Goal: Task Accomplishment & Management: Manage account settings

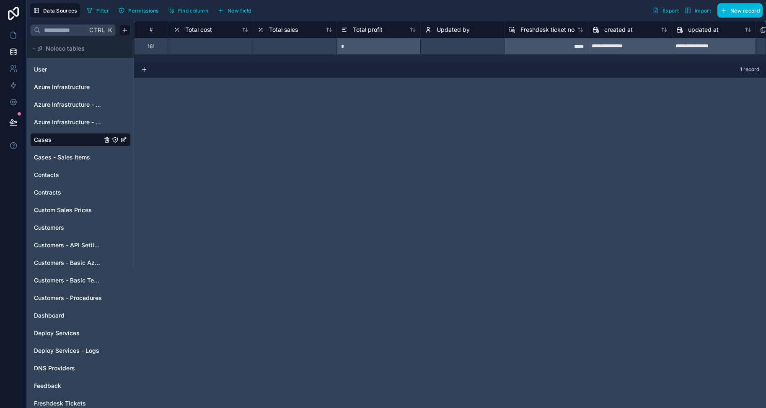
scroll to position [0, 1225]
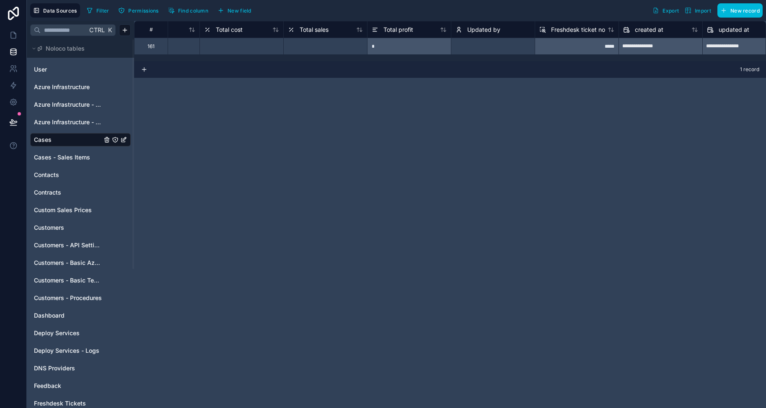
click at [469, 28] on span "Updated by" at bounding box center [483, 30] width 33 height 8
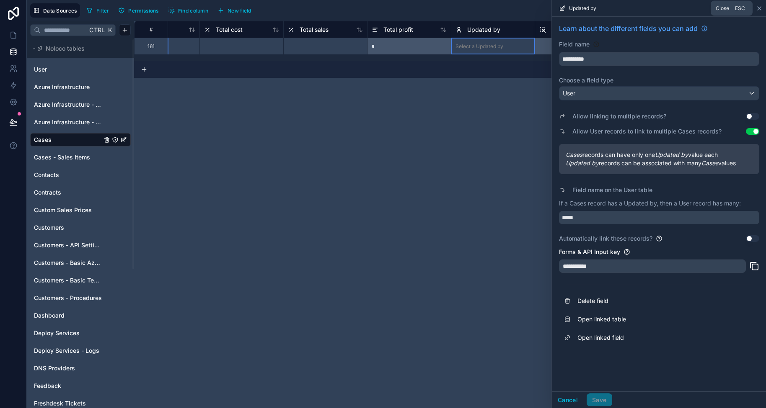
click at [759, 10] on icon at bounding box center [759, 8] width 7 height 7
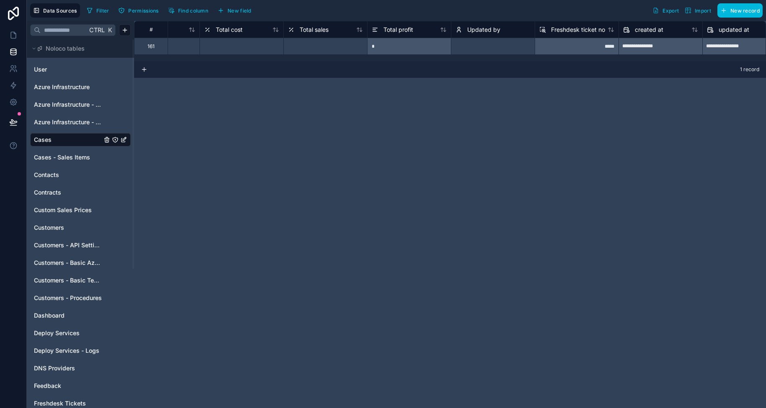
click at [244, 10] on span "New field" at bounding box center [239, 11] width 24 height 6
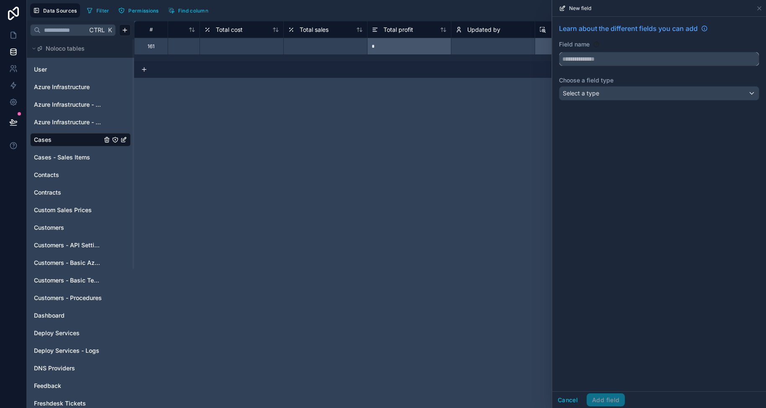
click at [598, 59] on input "text" at bounding box center [658, 58] width 199 height 13
click at [559, 52] on button "*****" at bounding box center [659, 59] width 200 height 14
type input "********"
click at [605, 96] on div "Select a type" at bounding box center [658, 93] width 199 height 13
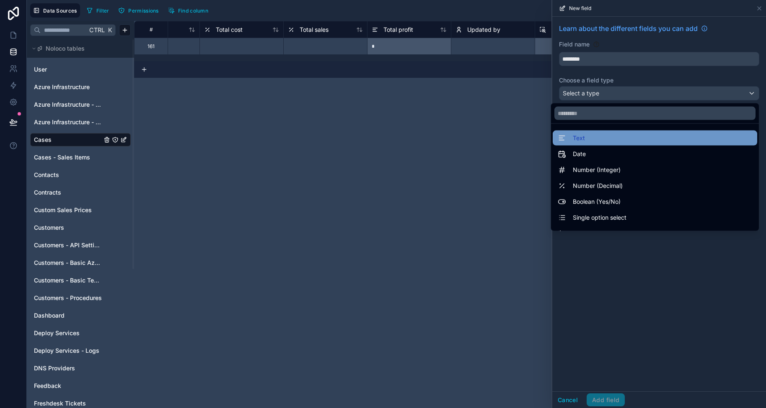
click at [610, 141] on div "Text" at bounding box center [655, 138] width 194 height 10
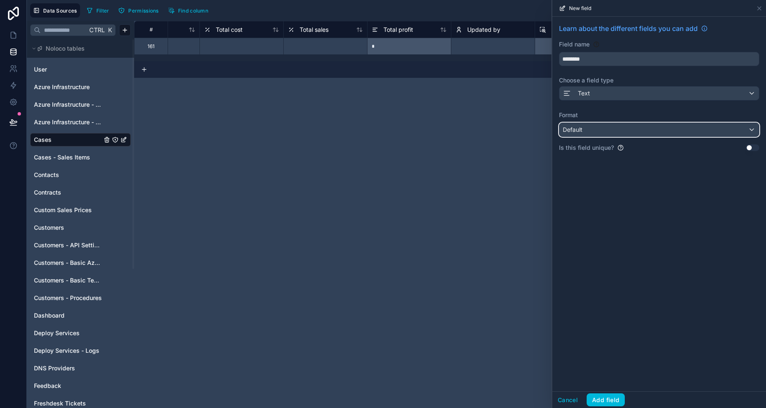
click at [602, 132] on div "Default" at bounding box center [658, 129] width 199 height 13
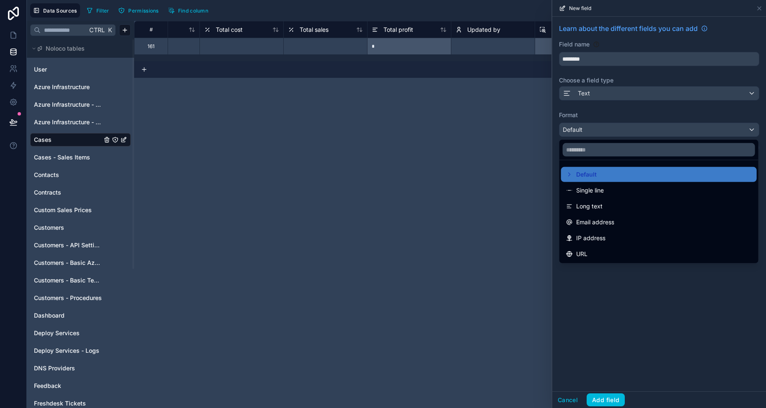
click at [602, 132] on div at bounding box center [659, 204] width 214 height 408
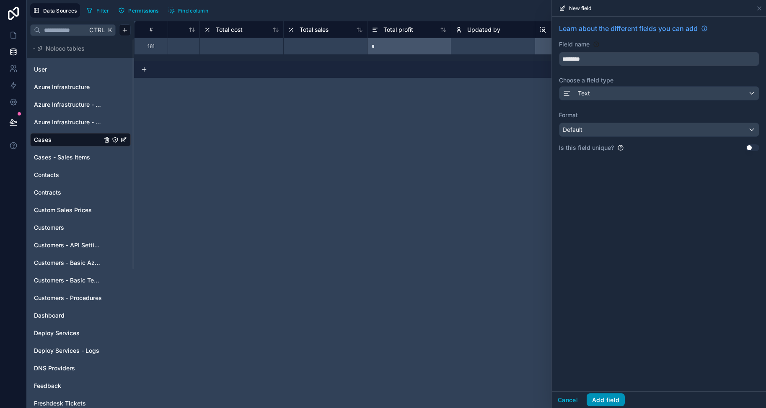
click at [600, 398] on button "Add field" at bounding box center [606, 400] width 38 height 13
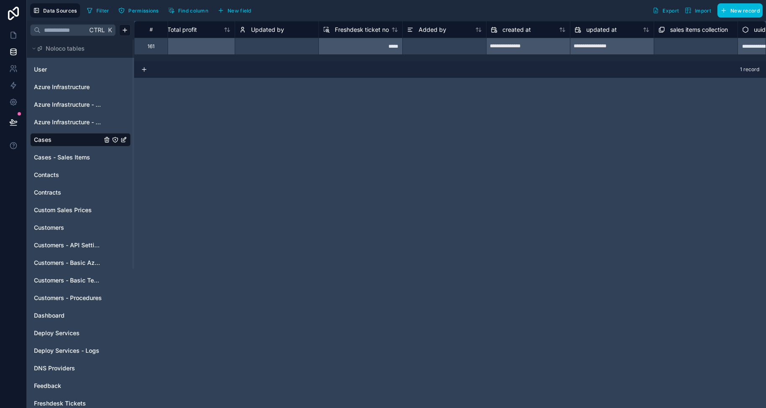
scroll to position [0, 1497]
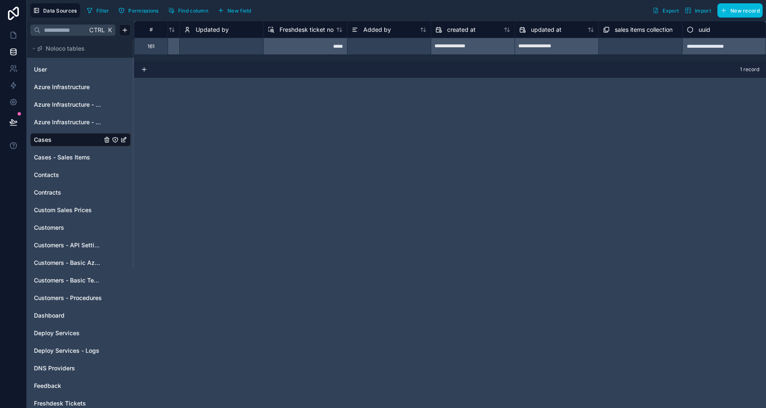
click at [196, 9] on span "Find column" at bounding box center [193, 11] width 30 height 6
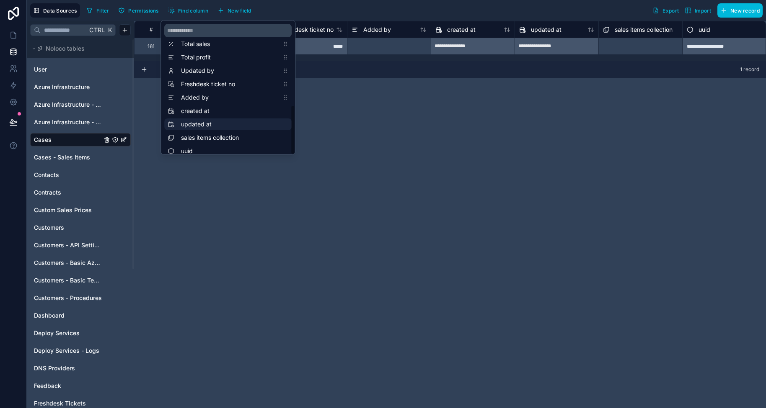
scroll to position [228, 0]
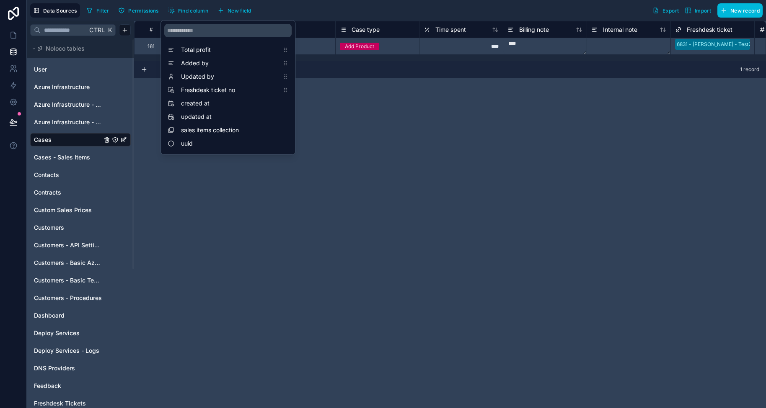
click at [350, 202] on div "# Case ID Customer Case type Time spent Billing note Internal note Freshdesk ti…" at bounding box center [450, 215] width 632 height 388
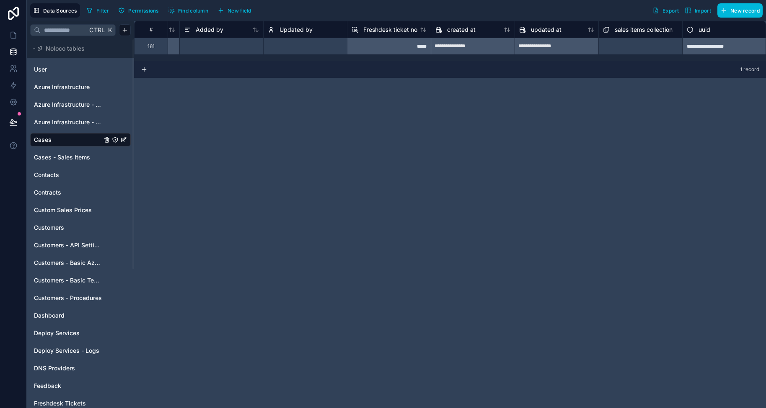
scroll to position [0, 1413]
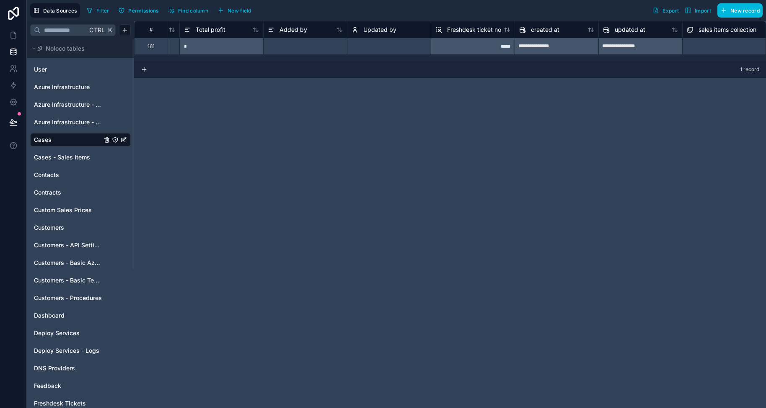
click at [294, 26] on span "Added by" at bounding box center [293, 30] width 28 height 8
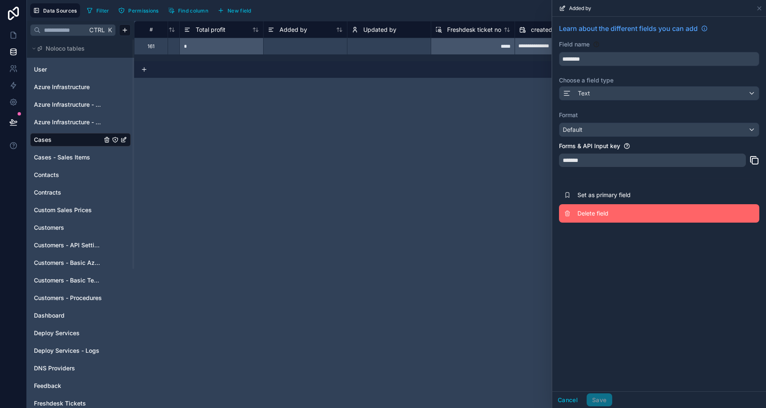
click at [600, 214] on span "Delete field" at bounding box center [637, 213] width 121 height 8
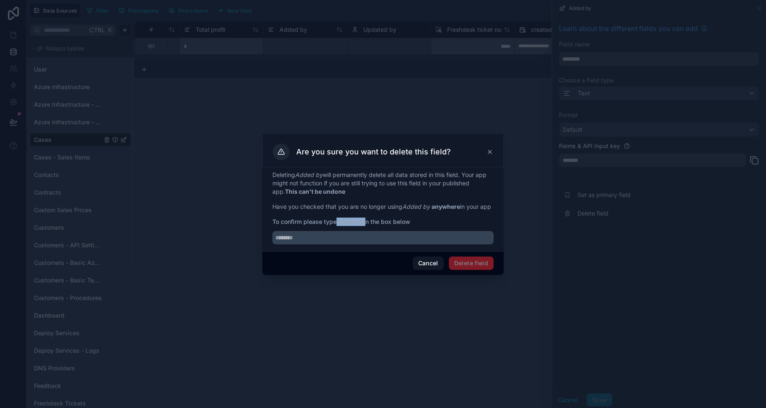
drag, startPoint x: 367, startPoint y: 227, endPoint x: 340, endPoint y: 226, distance: 27.2
click at [340, 226] on span "To confirm please type Added by in the box below" at bounding box center [382, 222] width 221 height 8
copy span "Added by"
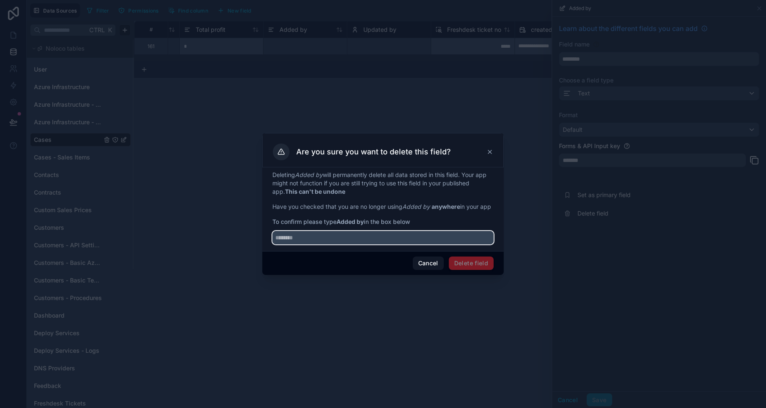
click at [311, 242] on input "text" at bounding box center [382, 237] width 221 height 13
paste input "********"
type input "********"
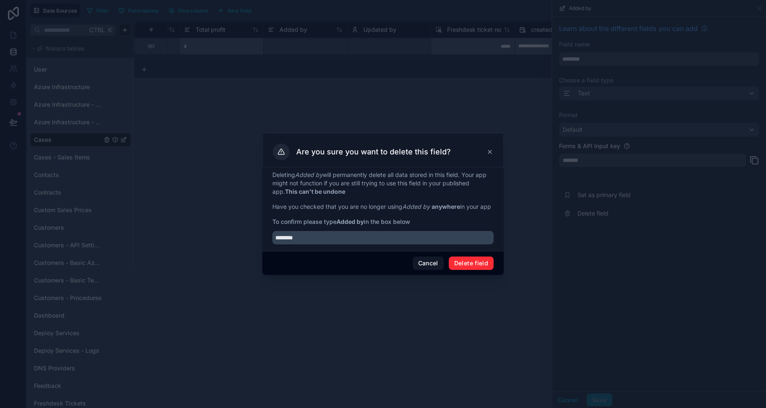
click at [475, 266] on button "Delete field" at bounding box center [471, 263] width 45 height 13
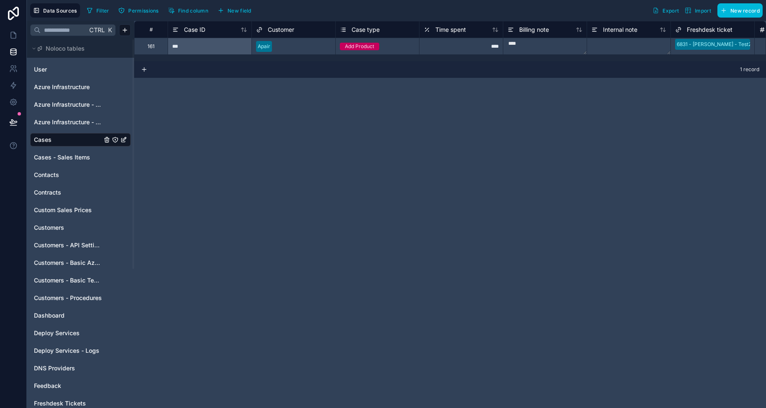
click at [233, 12] on span "New field" at bounding box center [239, 11] width 24 height 6
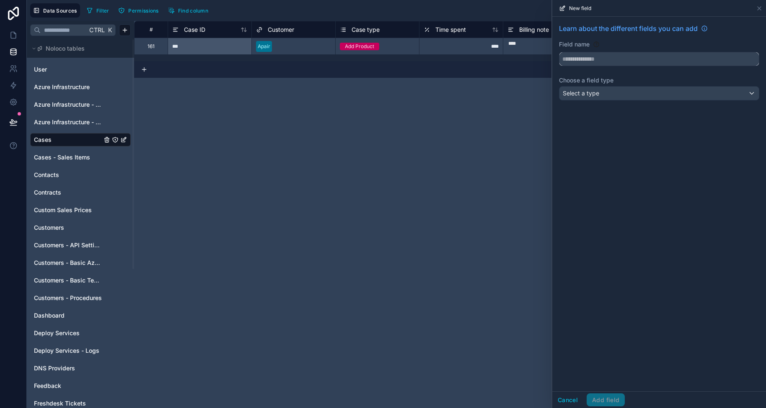
click at [609, 58] on input "text" at bounding box center [658, 58] width 199 height 13
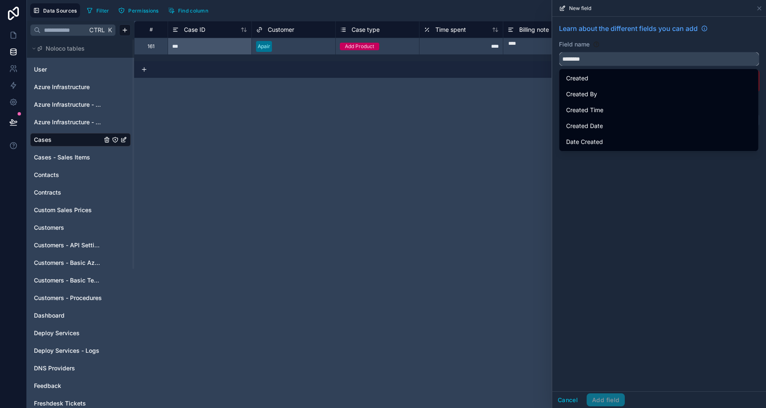
click at [559, 52] on button "*******" at bounding box center [659, 59] width 200 height 14
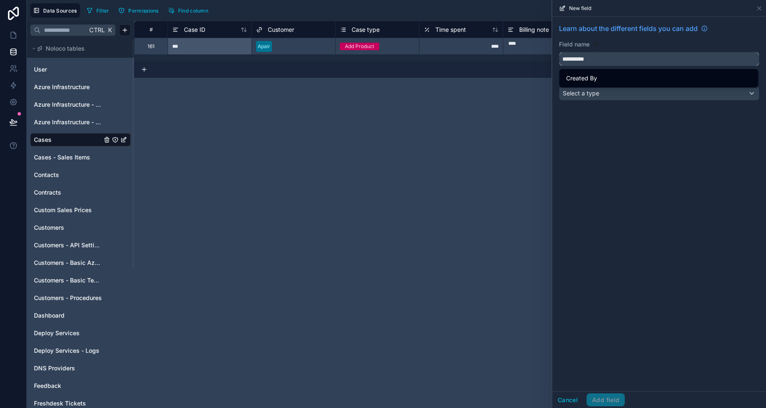
type input "**********"
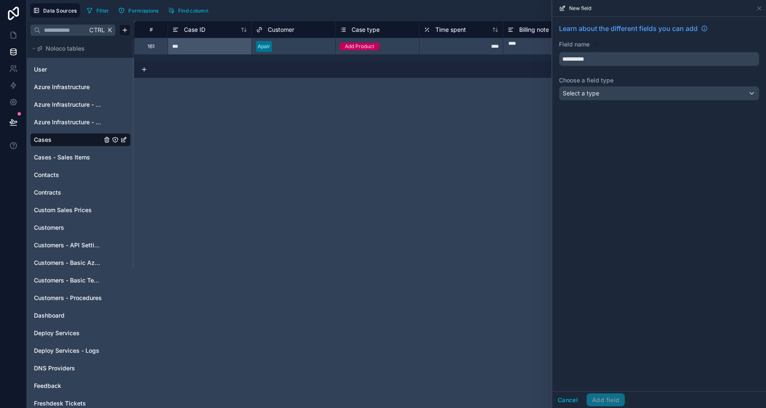
click at [613, 107] on div "**********" at bounding box center [659, 64] width 214 height 94
click at [613, 91] on div "Select a type" at bounding box center [658, 93] width 199 height 13
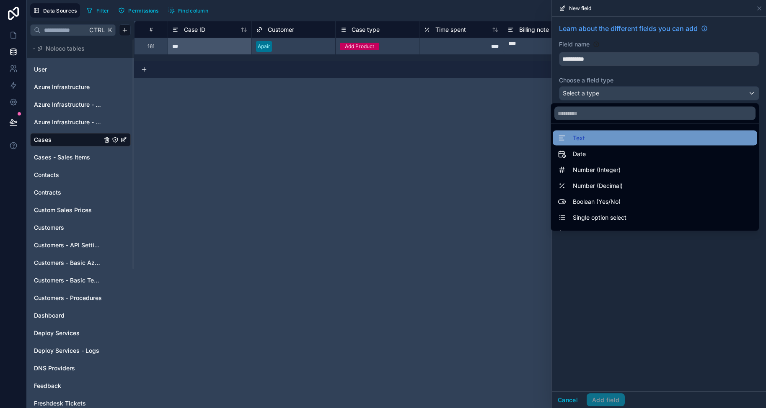
click at [600, 138] on div "Text" at bounding box center [655, 138] width 194 height 10
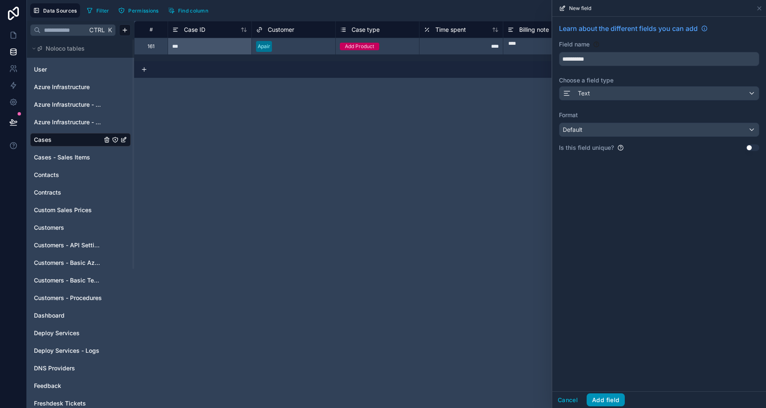
click at [600, 397] on button "Add field" at bounding box center [606, 400] width 38 height 13
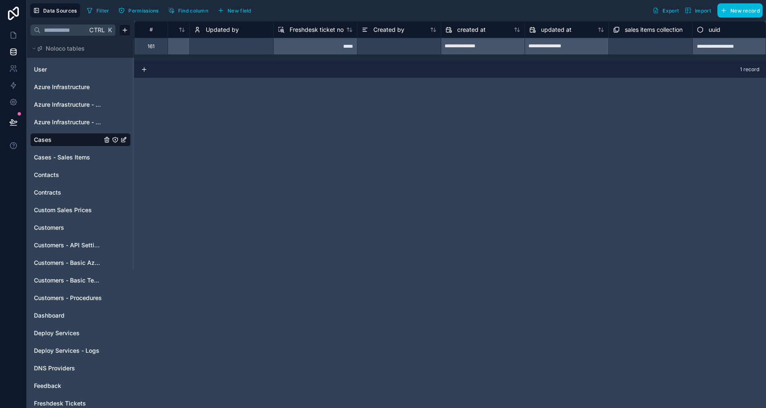
scroll to position [0, 1497]
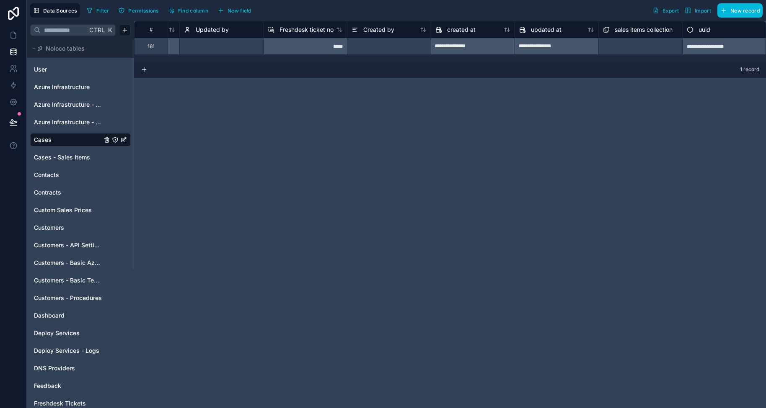
click at [188, 6] on button "Find column" at bounding box center [188, 10] width 46 height 13
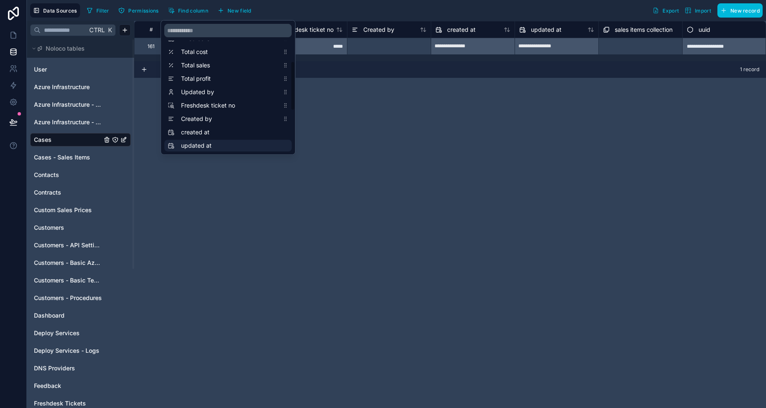
scroll to position [228, 0]
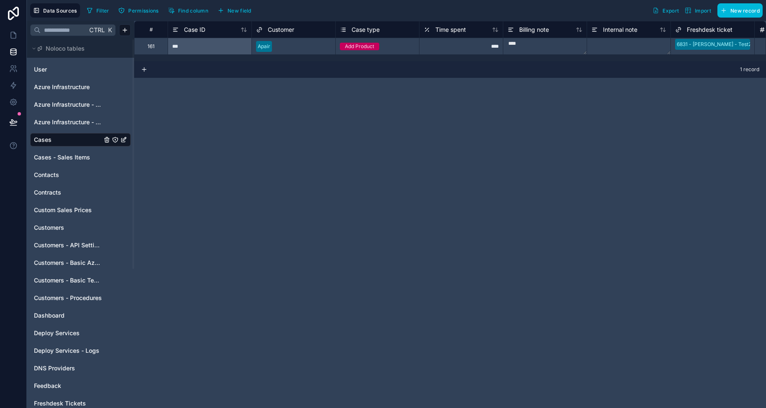
click at [225, 202] on div "# Case ID Customer Case type Time spent Billing note Internal note Freshdesk ti…" at bounding box center [450, 215] width 632 height 388
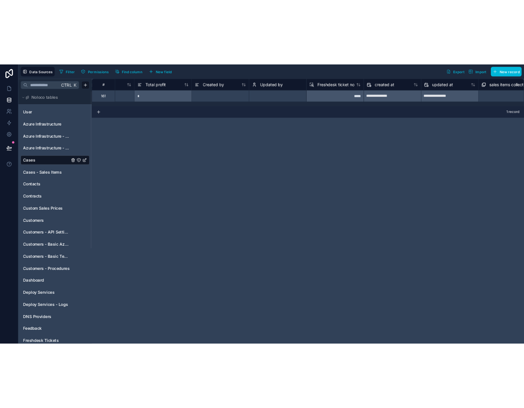
scroll to position [0, 1371]
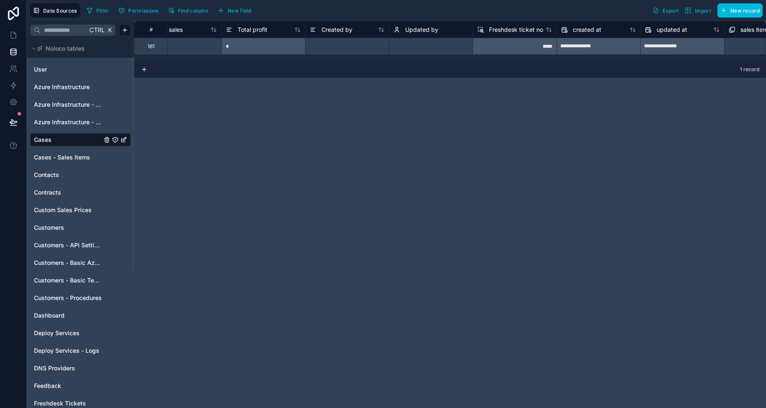
click at [336, 27] on span "Created by" at bounding box center [336, 30] width 31 height 8
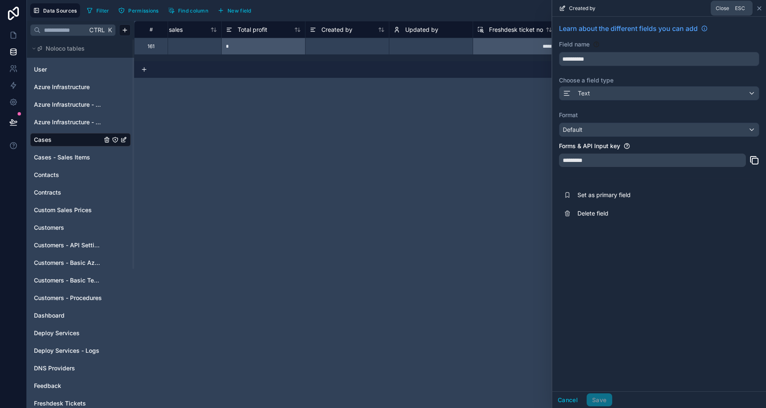
click at [757, 8] on icon at bounding box center [759, 8] width 7 height 7
click at [186, 184] on div "**********" at bounding box center [450, 215] width 632 height 388
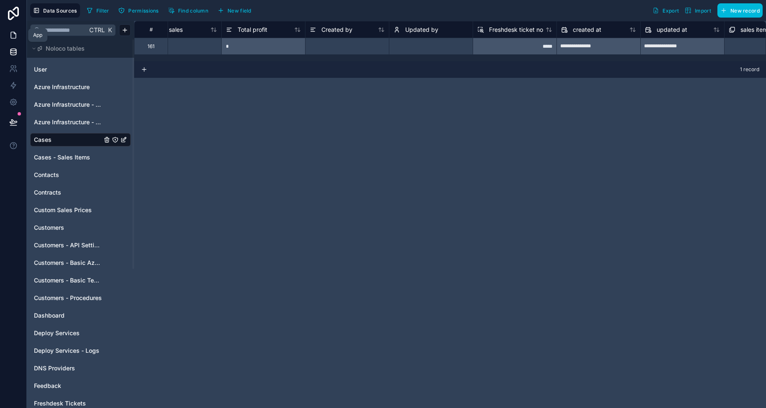
click at [17, 34] on icon at bounding box center [13, 35] width 8 height 8
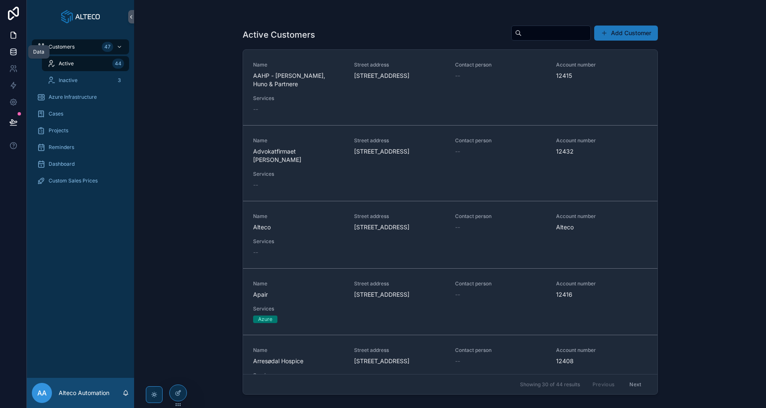
click at [13, 57] on link at bounding box center [13, 52] width 26 height 17
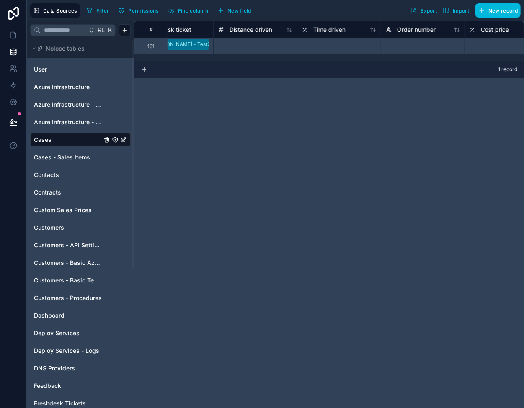
scroll to position [0, 546]
click at [238, 34] on div "Distance driven" at bounding box center [239, 30] width 54 height 10
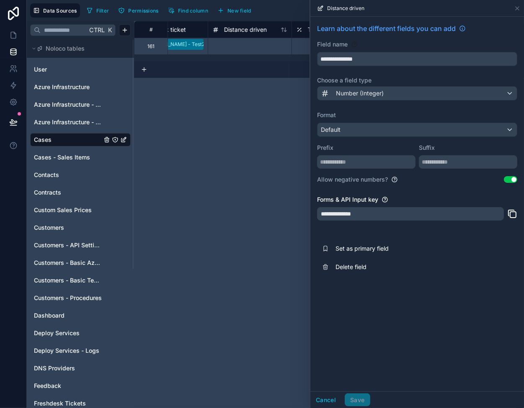
click at [246, 119] on div "# Internal note Freshdesk ticket Distance driven Time driven Order number Cost …" at bounding box center [329, 215] width 390 height 388
drag, startPoint x: 520, startPoint y: 8, endPoint x: 502, endPoint y: 10, distance: 18.1
click at [520, 8] on icon at bounding box center [517, 8] width 7 height 7
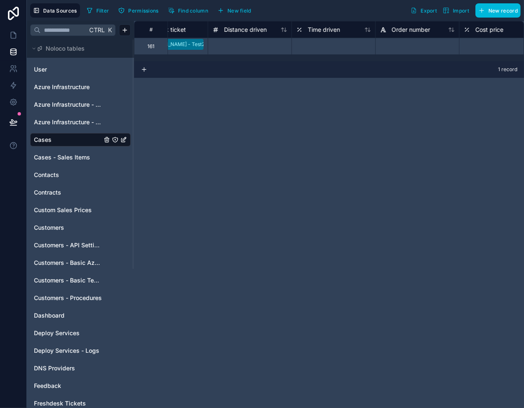
click at [330, 30] on span "Time driven" at bounding box center [324, 30] width 32 height 8
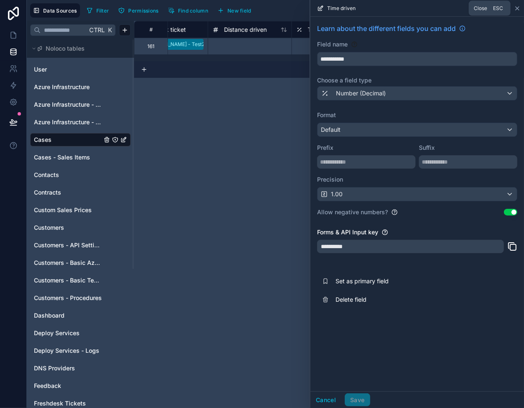
click at [517, 8] on icon at bounding box center [517, 8] width 3 height 3
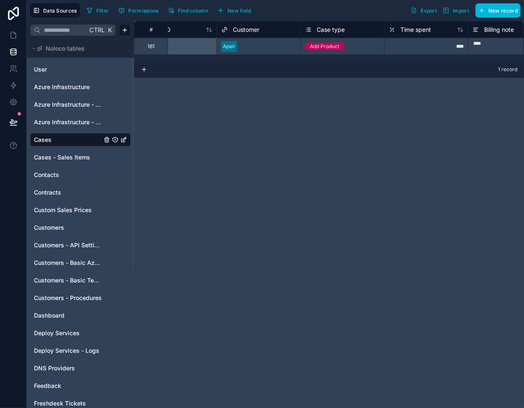
scroll to position [0, 166]
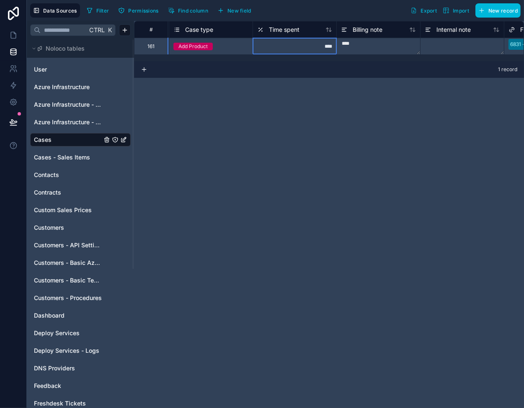
click at [277, 30] on span "Time spent" at bounding box center [284, 30] width 31 height 8
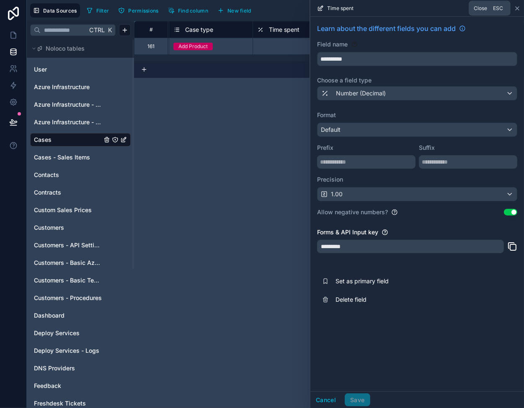
click at [517, 7] on icon at bounding box center [517, 8] width 7 height 7
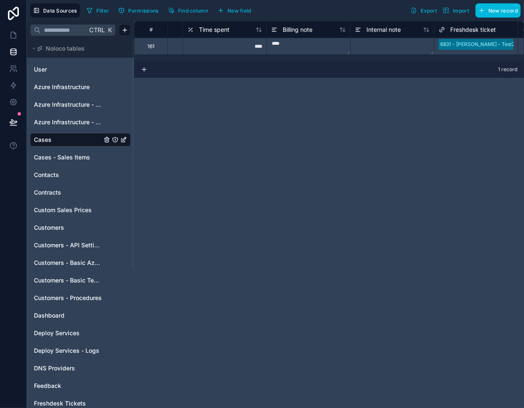
scroll to position [0, 233]
click at [213, 32] on span "Time spent" at bounding box center [218, 30] width 31 height 8
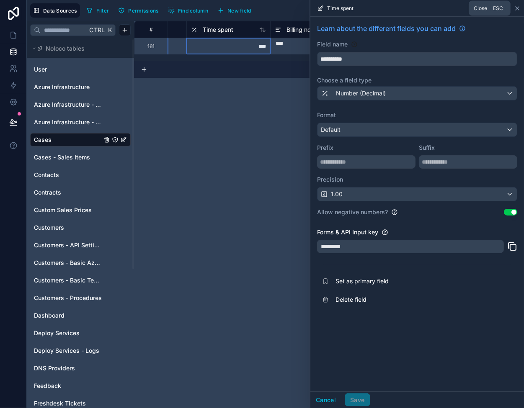
click at [518, 8] on icon at bounding box center [517, 8] width 3 height 3
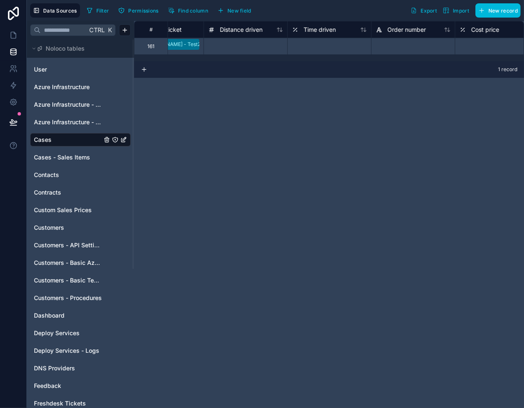
scroll to position [0, 548]
click at [250, 30] on span "Distance driven" at bounding box center [243, 30] width 43 height 8
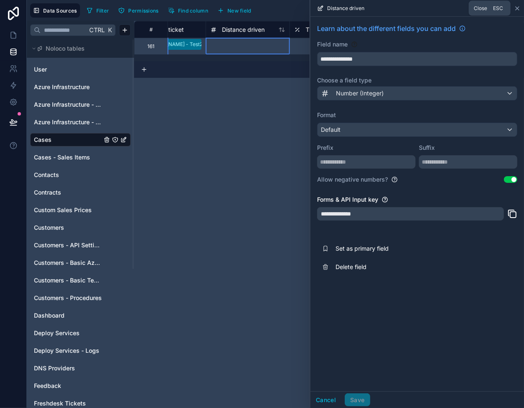
click at [516, 7] on icon at bounding box center [517, 8] width 3 height 3
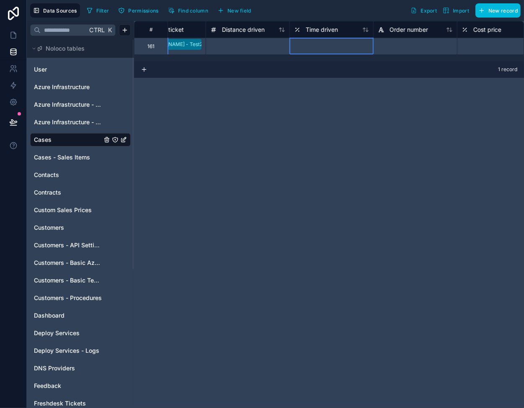
click at [323, 29] on span "Time driven" at bounding box center [322, 30] width 32 height 8
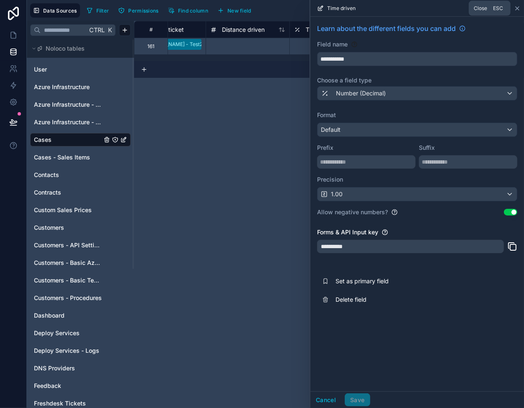
click at [517, 8] on icon at bounding box center [517, 8] width 3 height 3
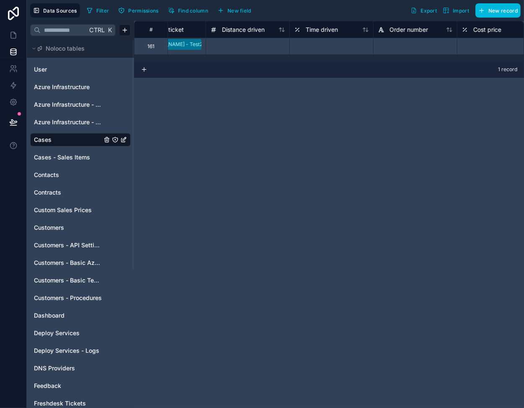
click at [188, 190] on div "# Internal note Freshdesk ticket Distance driven Time driven Order number Cost …" at bounding box center [329, 215] width 390 height 388
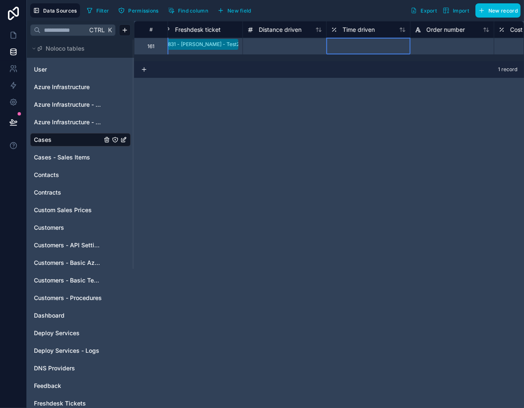
click at [357, 31] on span "Time driven" at bounding box center [359, 30] width 32 height 8
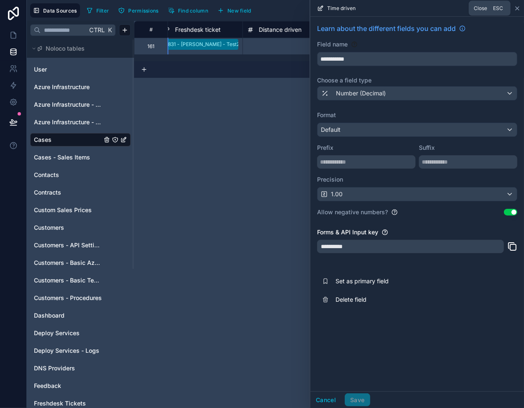
click at [517, 10] on icon at bounding box center [517, 8] width 7 height 7
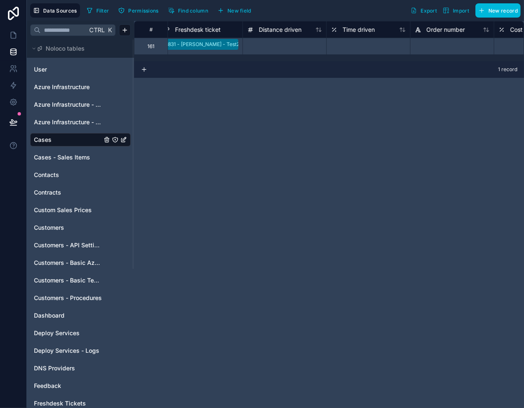
click at [216, 245] on div "# Billing note Internal note Freshdesk ticket Distance driven Time driven Order…" at bounding box center [329, 215] width 390 height 388
click at [362, 29] on span "Time driven" at bounding box center [359, 30] width 32 height 8
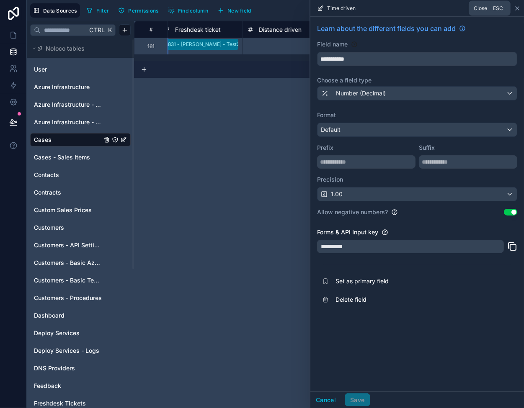
click at [518, 8] on icon at bounding box center [517, 8] width 3 height 3
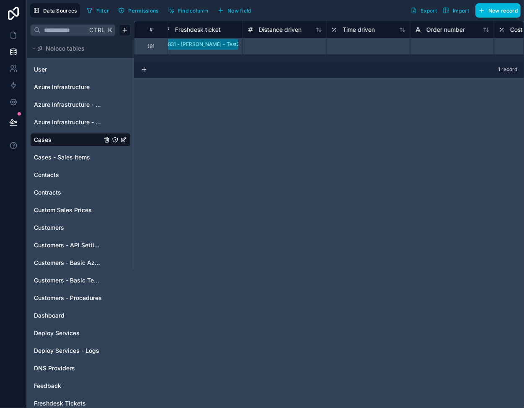
click at [356, 29] on span "Time driven" at bounding box center [359, 30] width 32 height 8
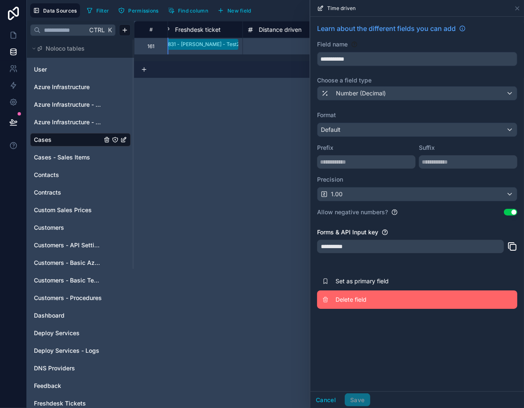
click at [345, 300] on span "Delete field" at bounding box center [396, 300] width 121 height 8
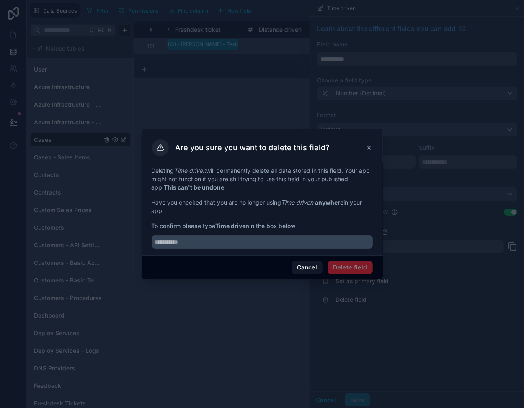
click at [346, 266] on span "Delete field" at bounding box center [350, 267] width 45 height 13
drag, startPoint x: 218, startPoint y: 227, endPoint x: 250, endPoint y: 226, distance: 31.5
click at [250, 226] on strong "Time driven" at bounding box center [233, 225] width 34 height 7
copy strong "Time driven"
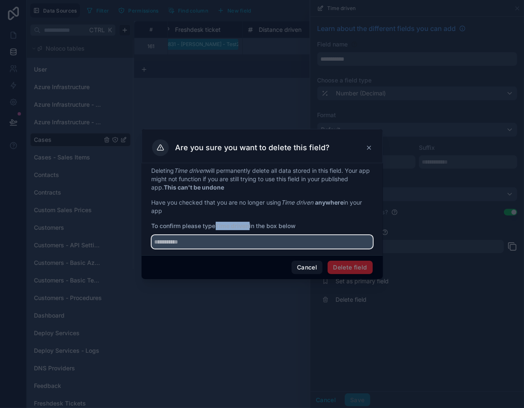
click at [174, 245] on input "text" at bounding box center [262, 241] width 221 height 13
paste input "**********"
type input "**********"
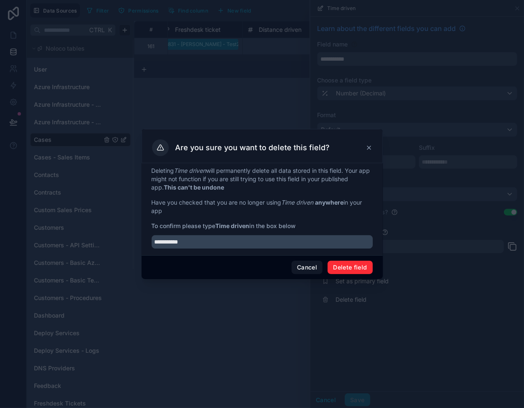
click at [352, 267] on button "Delete field" at bounding box center [350, 267] width 45 height 13
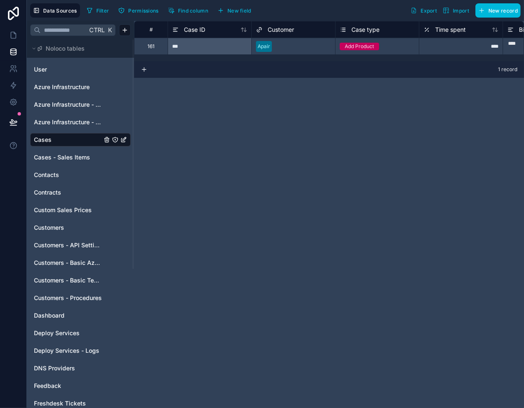
click at [233, 8] on span "New field" at bounding box center [239, 11] width 24 height 6
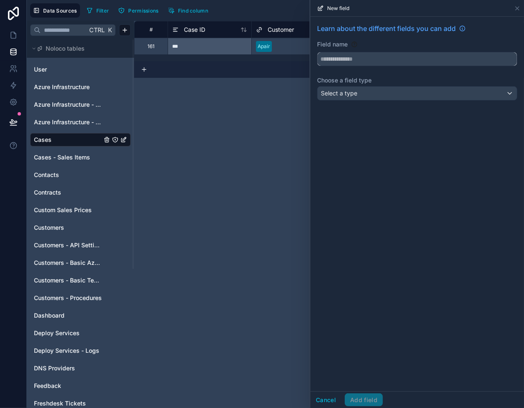
click at [335, 53] on input "text" at bounding box center [417, 58] width 199 height 13
click at [317, 52] on button "******" at bounding box center [417, 59] width 200 height 14
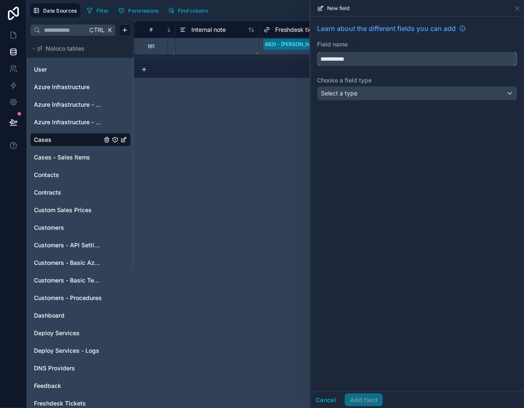
scroll to position [0, 415]
type input "**********"
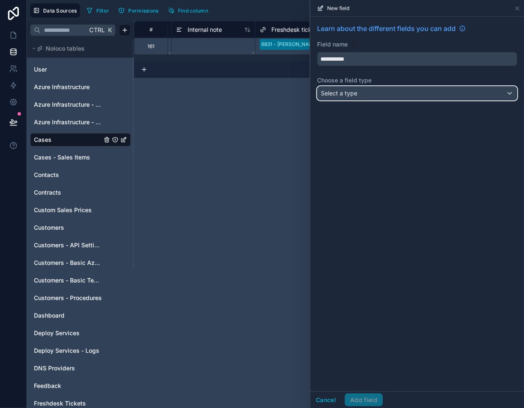
click at [343, 93] on span "Select a type" at bounding box center [339, 93] width 36 height 7
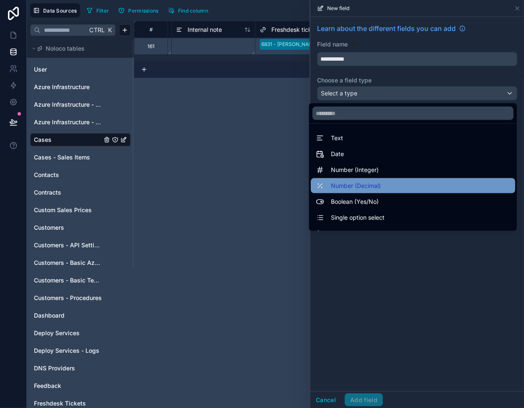
click at [379, 185] on div "Number (Decimal)" at bounding box center [413, 186] width 194 height 10
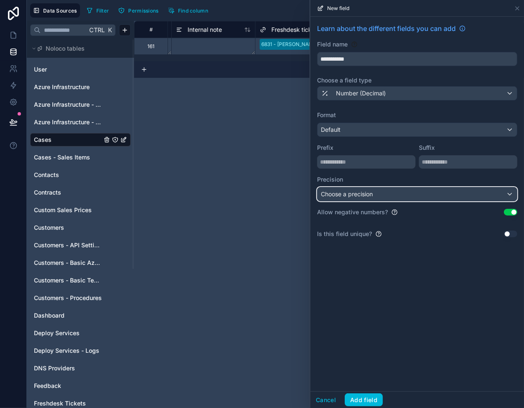
click at [373, 195] on span "Choose a precision" at bounding box center [347, 194] width 52 height 7
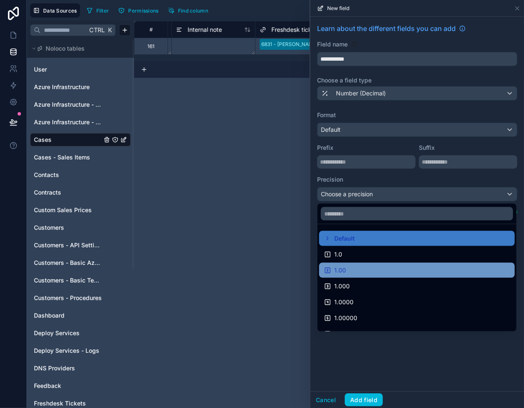
click at [365, 268] on div "1.00" at bounding box center [417, 271] width 186 height 10
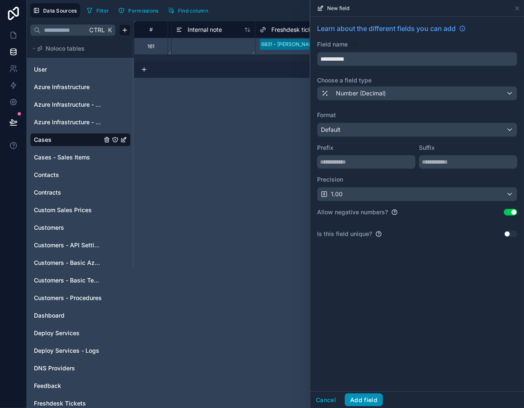
click at [366, 398] on button "Add field" at bounding box center [364, 400] width 38 height 13
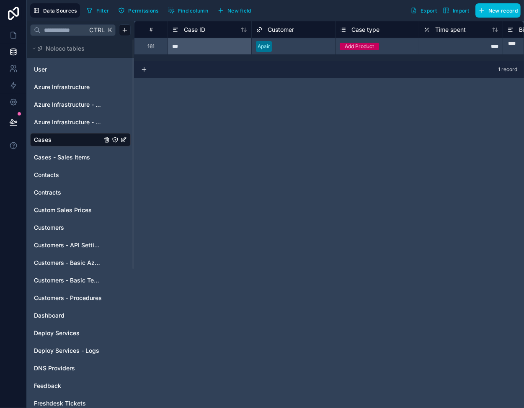
click at [191, 8] on span "Find column" at bounding box center [193, 11] width 30 height 6
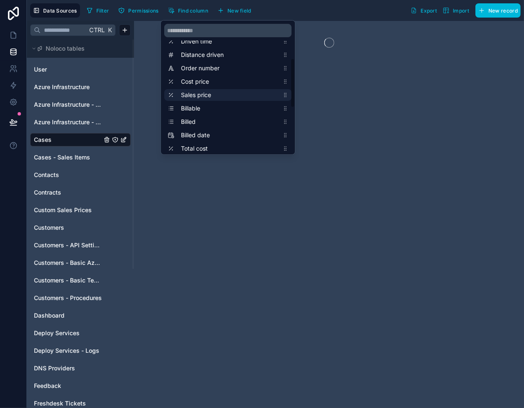
scroll to position [60, 0]
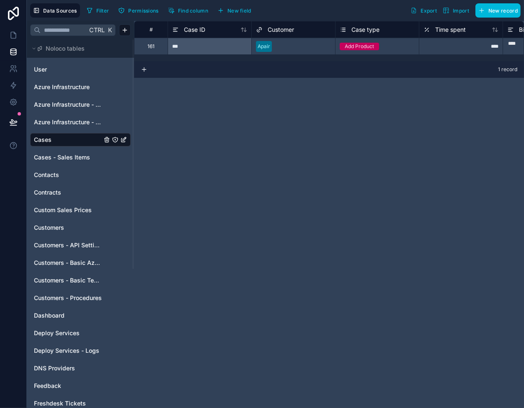
click at [239, 161] on div "# Case ID Customer Case type Time spent Billing note Internal note 161 *** Apai…" at bounding box center [329, 215] width 390 height 388
click at [454, 131] on div "# Case ID Customer Case type Time spent Billing note Internal note 161 *** Apai…" at bounding box center [329, 215] width 390 height 388
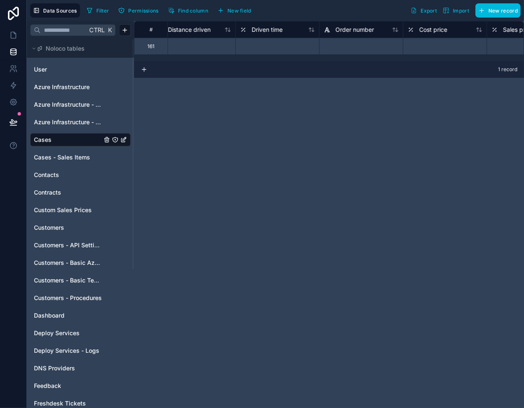
scroll to position [0, 562]
click at [309, 31] on span "Driven time" at bounding box center [307, 30] width 31 height 8
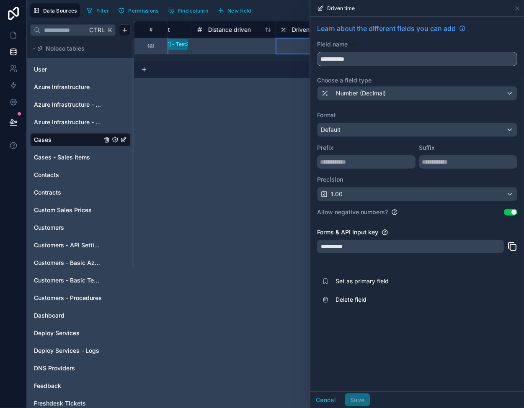
click at [356, 59] on input "**********" at bounding box center [417, 58] width 199 height 13
click at [518, 8] on icon at bounding box center [517, 8] width 7 height 7
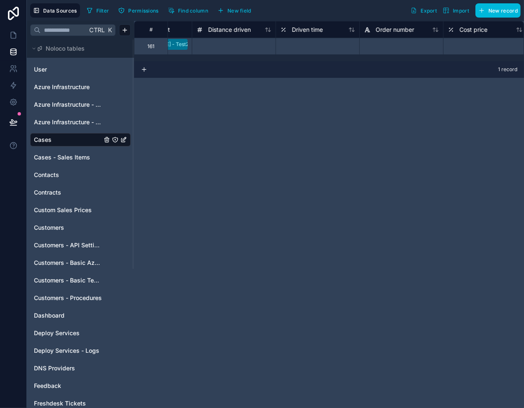
click at [234, 8] on span "New field" at bounding box center [239, 11] width 24 height 6
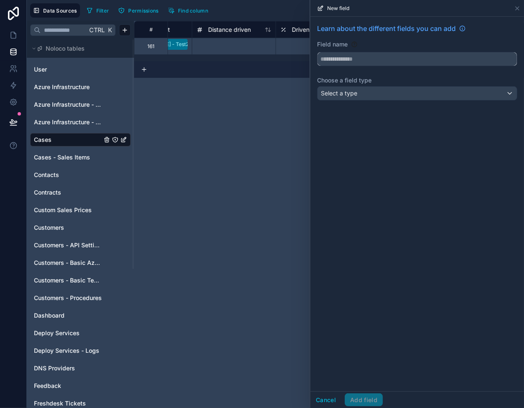
click at [342, 61] on input "text" at bounding box center [417, 58] width 199 height 13
paste input "**********"
type input "**********"
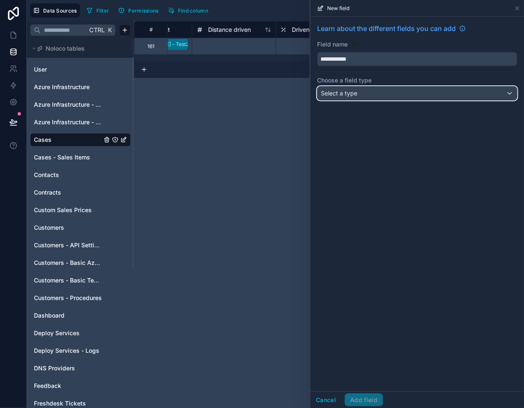
click at [339, 98] on div "Select a type" at bounding box center [417, 93] width 199 height 13
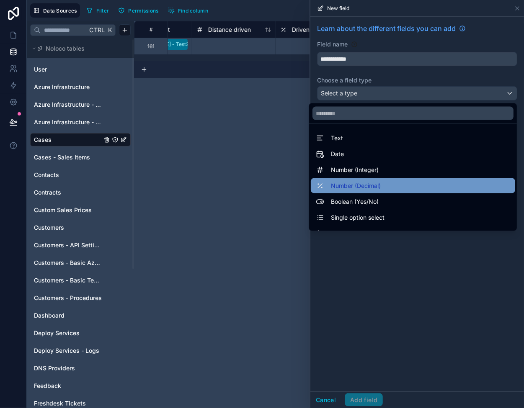
click at [355, 184] on span "Number (Decimal)" at bounding box center [356, 186] width 50 height 10
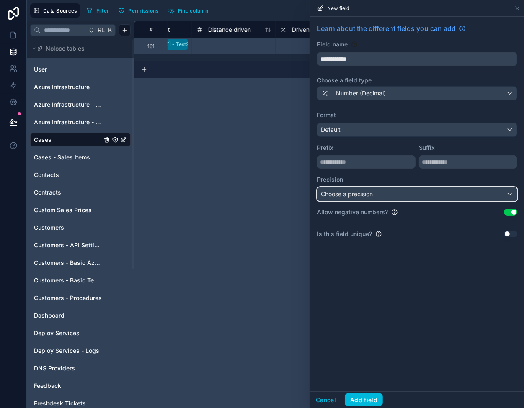
click at [346, 192] on span "Choose a precision" at bounding box center [347, 194] width 52 height 7
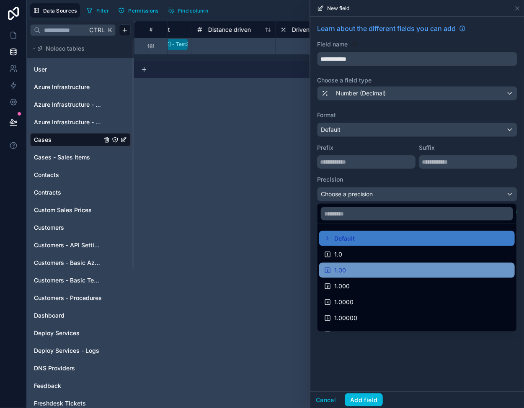
click at [365, 266] on div "1.00" at bounding box center [417, 271] width 186 height 10
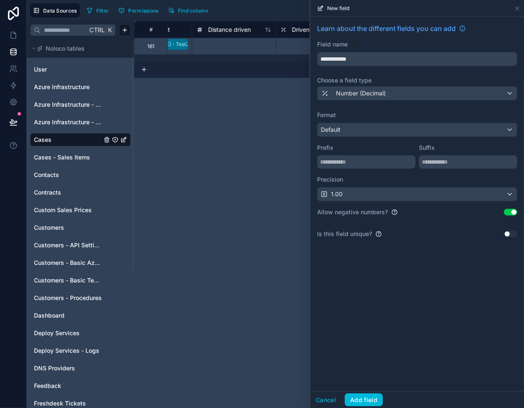
click at [398, 310] on div "**********" at bounding box center [417, 204] width 214 height 375
click at [365, 398] on button "Add field" at bounding box center [364, 400] width 38 height 13
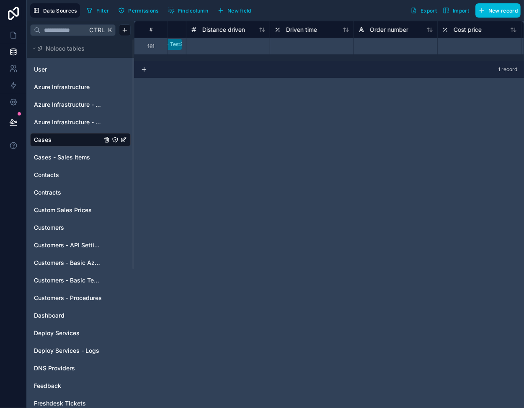
scroll to position [0, 558]
click at [308, 30] on span "Driven time" at bounding box center [311, 30] width 31 height 8
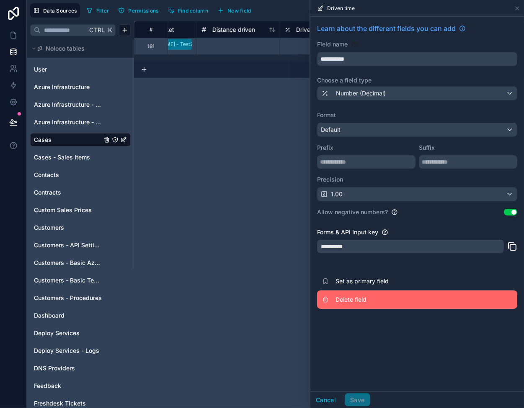
click at [339, 297] on span "Delete field" at bounding box center [396, 300] width 121 height 8
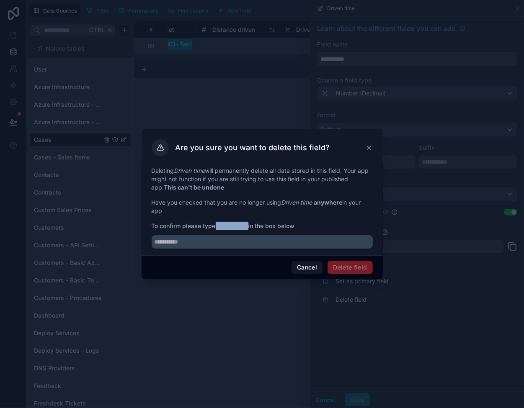
drag, startPoint x: 218, startPoint y: 226, endPoint x: 249, endPoint y: 225, distance: 31.0
click at [248, 225] on strong "Driven time" at bounding box center [232, 225] width 33 height 7
copy strong "Driven time"
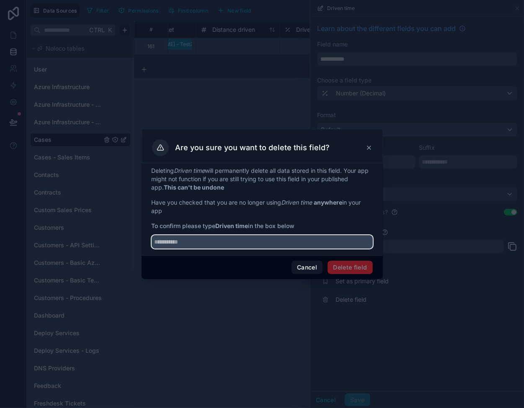
click at [218, 243] on input "text" at bounding box center [262, 241] width 221 height 13
paste input "**********"
type input "**********"
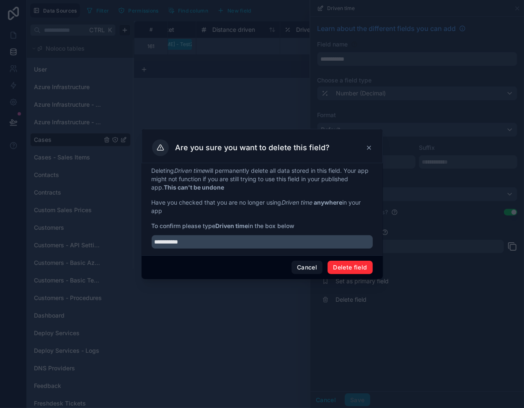
click at [348, 269] on button "Delete field" at bounding box center [350, 267] width 45 height 13
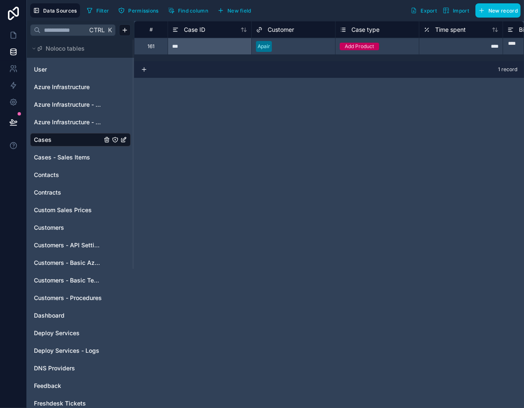
click at [181, 10] on span "Find column" at bounding box center [193, 11] width 30 height 6
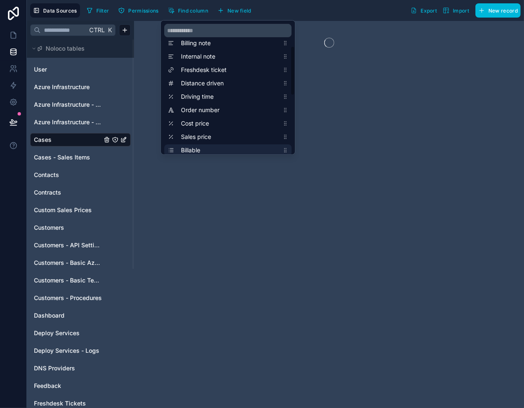
scroll to position [60, 0]
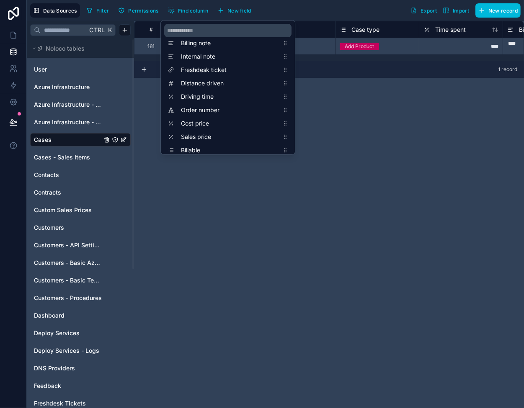
click at [240, 196] on div "# Case ID Customer Case type Time spent Billing note Internal note 161 *** Apai…" at bounding box center [329, 215] width 390 height 388
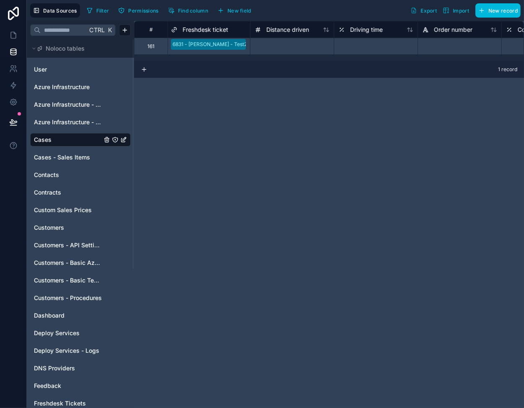
scroll to position [0, 523]
click at [342, 26] on span "Driving time" at bounding box center [347, 30] width 33 height 8
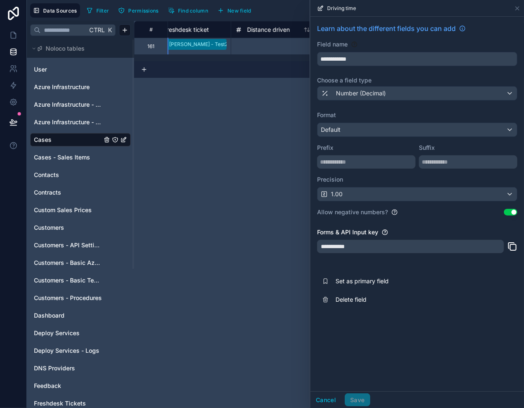
click at [513, 246] on icon at bounding box center [512, 247] width 10 height 10
click at [518, 8] on icon at bounding box center [517, 8] width 3 height 3
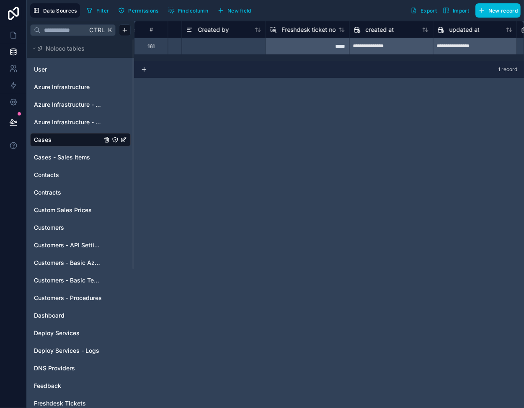
scroll to position [0, 1580]
click at [317, 31] on span "Freshdesk ticket no" at bounding box center [306, 30] width 54 height 8
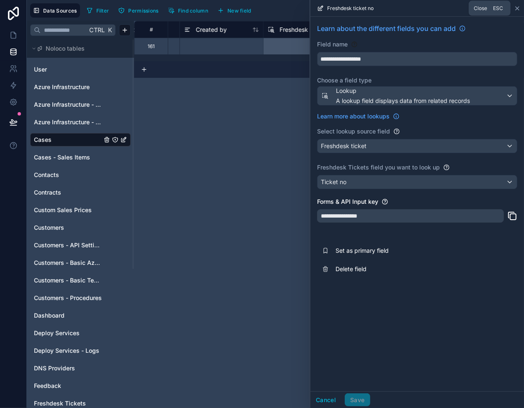
click at [519, 7] on icon at bounding box center [517, 8] width 3 height 3
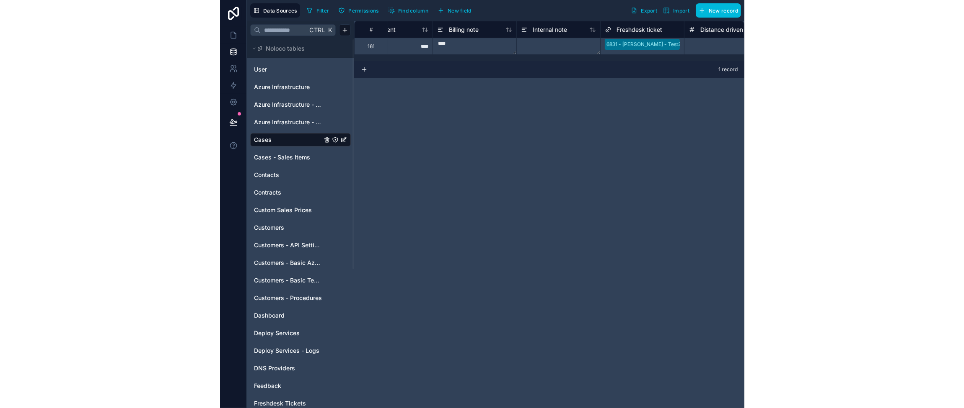
scroll to position [0, 275]
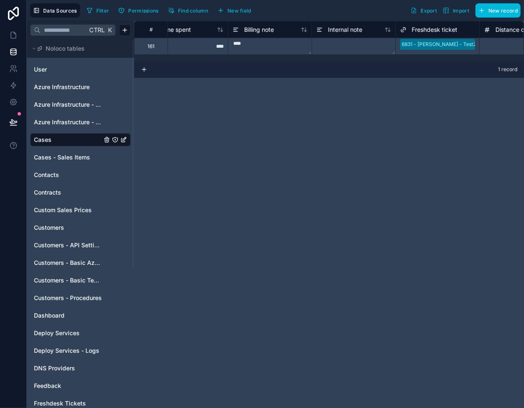
click at [436, 30] on span "Freshdesk ticket" at bounding box center [435, 30] width 46 height 8
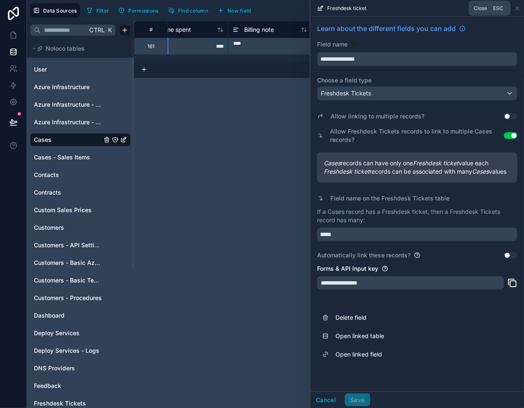
drag, startPoint x: 517, startPoint y: 6, endPoint x: 488, endPoint y: 18, distance: 31.9
click at [517, 6] on icon at bounding box center [517, 8] width 7 height 7
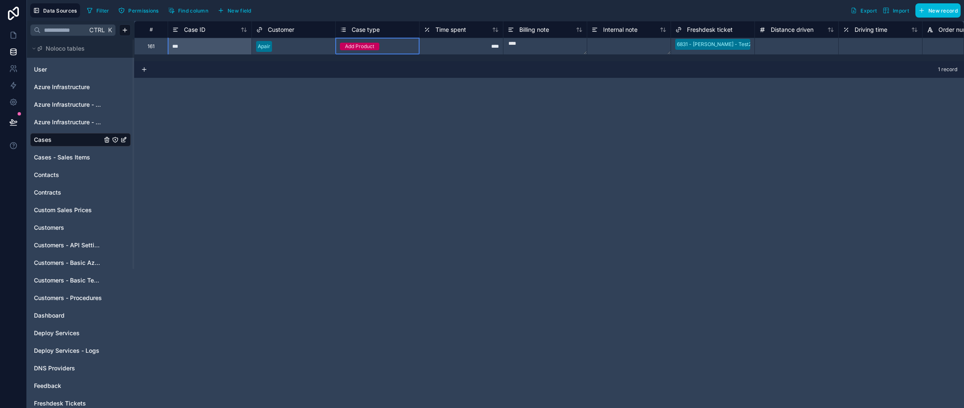
click at [357, 30] on span "Case type" at bounding box center [366, 30] width 28 height 8
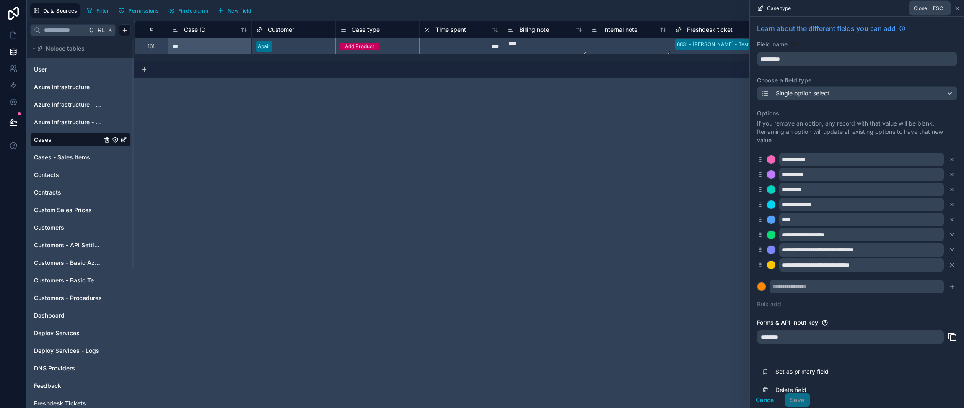
click at [765, 8] on icon at bounding box center [957, 8] width 7 height 7
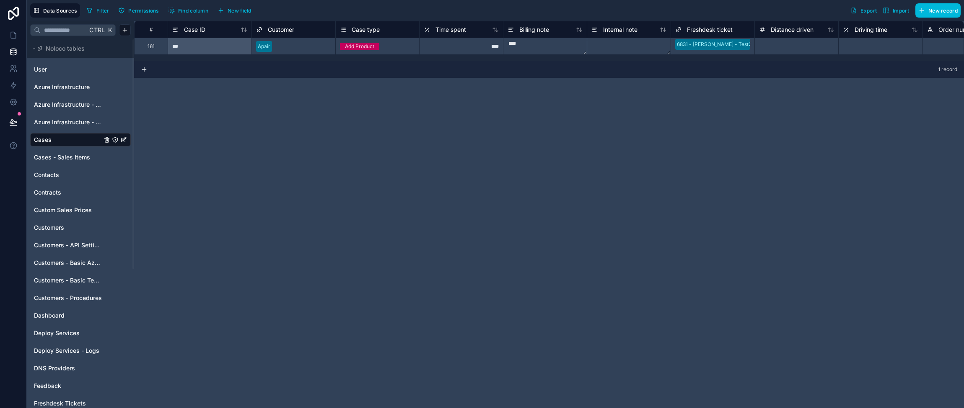
click at [392, 45] on div "Add Product" at bounding box center [377, 46] width 83 height 9
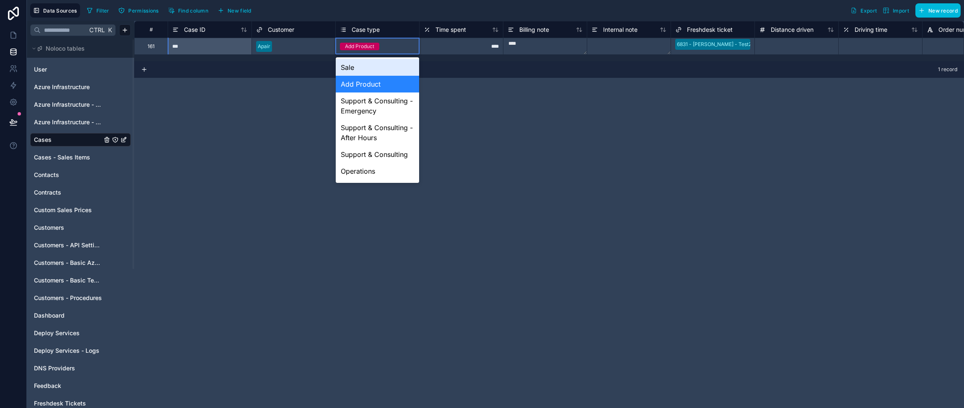
click at [392, 45] on div "Add Product" at bounding box center [377, 46] width 83 height 9
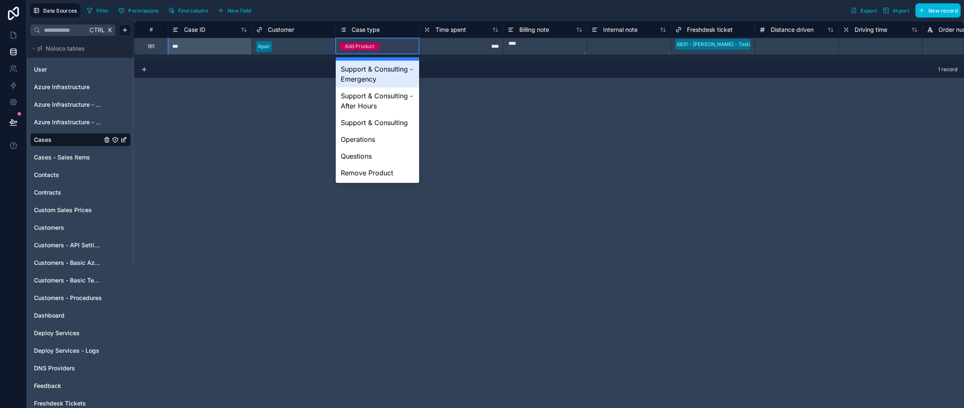
scroll to position [62, 0]
click at [366, 121] on div "Support & Consulting" at bounding box center [377, 122] width 83 height 17
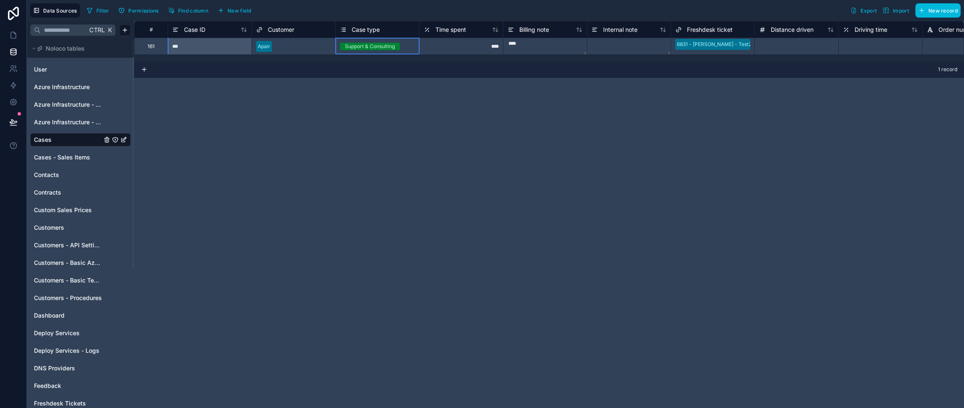
scroll to position [0, 0]
click at [363, 47] on div "Support & Consulting" at bounding box center [370, 47] width 50 height 8
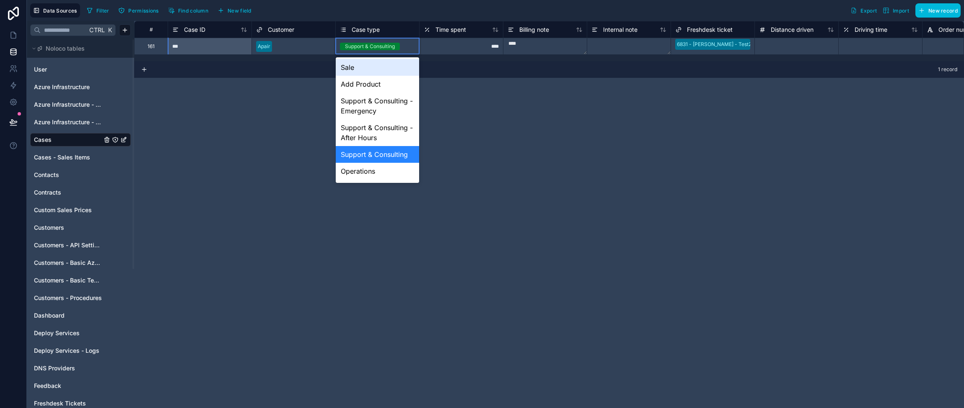
click at [363, 48] on div "Support & Consulting" at bounding box center [370, 47] width 50 height 8
click at [380, 146] on div "Support & Consulting - After Hours" at bounding box center [377, 132] width 83 height 27
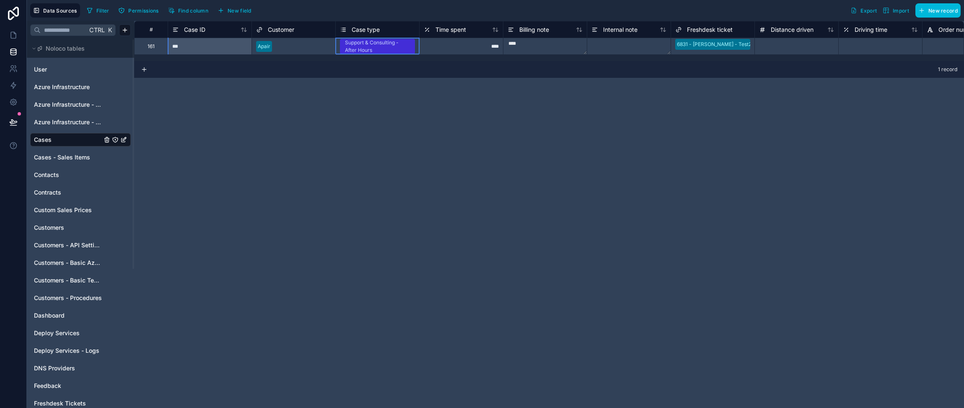
click at [381, 46] on div "Support & Consulting - After Hours" at bounding box center [377, 46] width 65 height 15
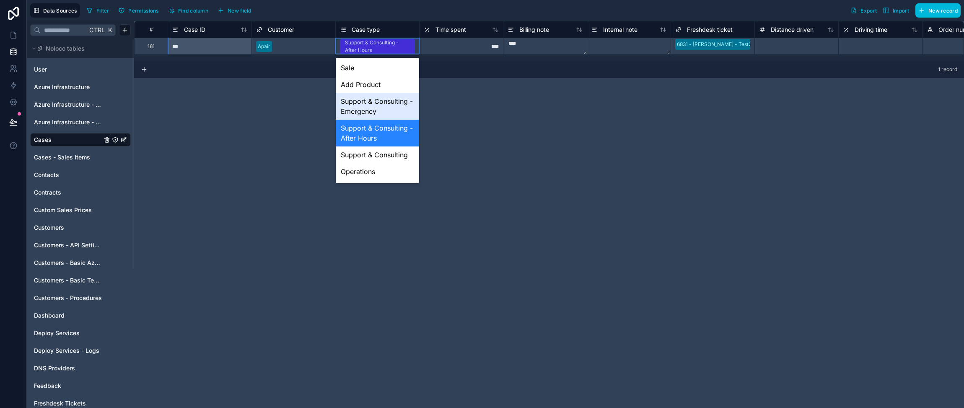
click at [381, 107] on div "Support & Consulting - Emergency" at bounding box center [377, 106] width 83 height 27
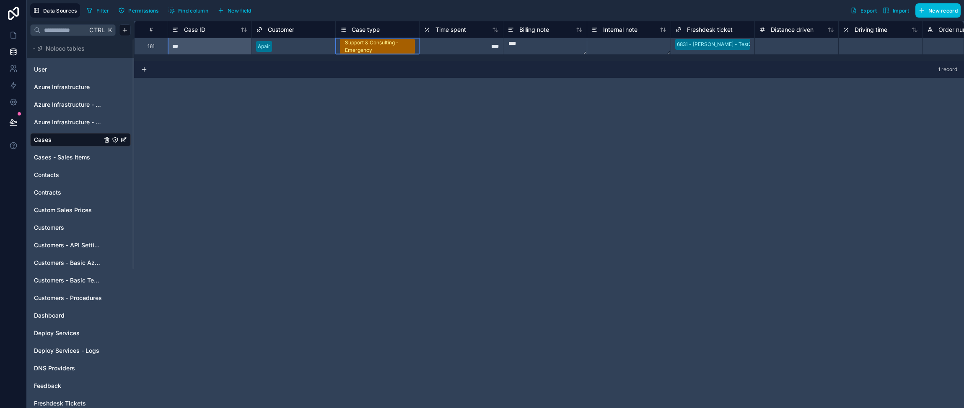
click at [530, 27] on span "Billing note" at bounding box center [534, 30] width 30 height 8
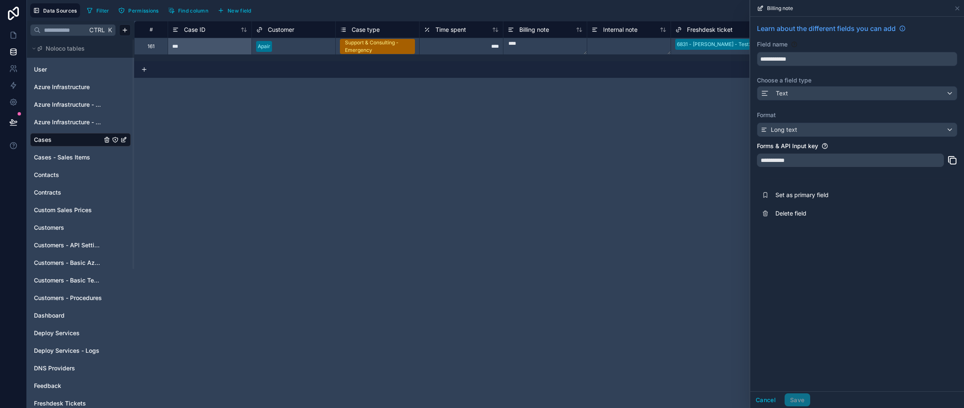
click at [456, 88] on div "# Case ID Customer Case type Time spent Billing note Internal note Freshdesk ti…" at bounding box center [549, 215] width 830 height 388
drag, startPoint x: 959, startPoint y: 6, endPoint x: 865, endPoint y: 18, distance: 94.6
click at [765, 6] on icon at bounding box center [957, 8] width 7 height 7
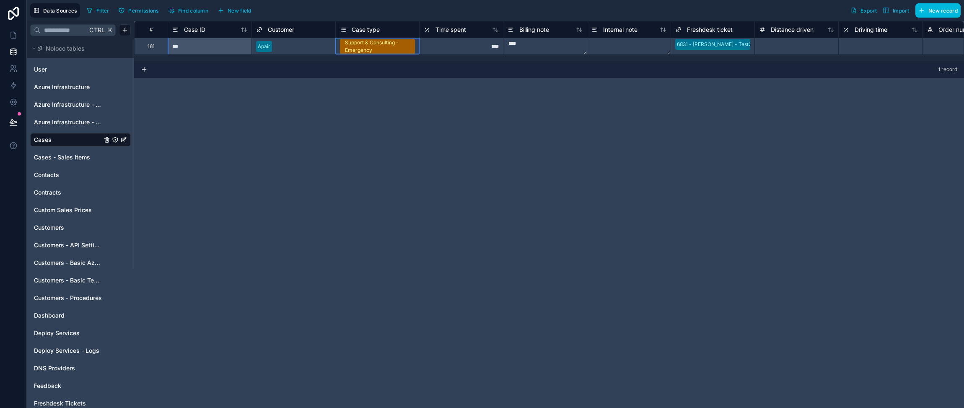
click at [371, 43] on div "Support & Consulting - Emergency" at bounding box center [377, 46] width 65 height 15
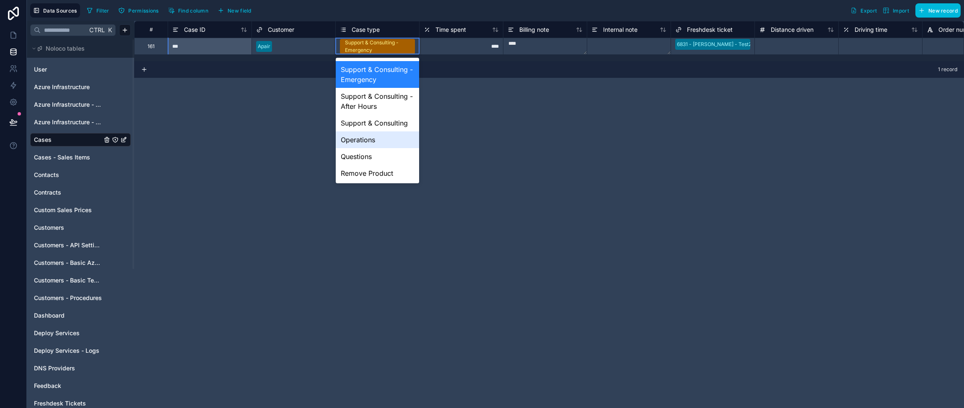
scroll to position [20, 0]
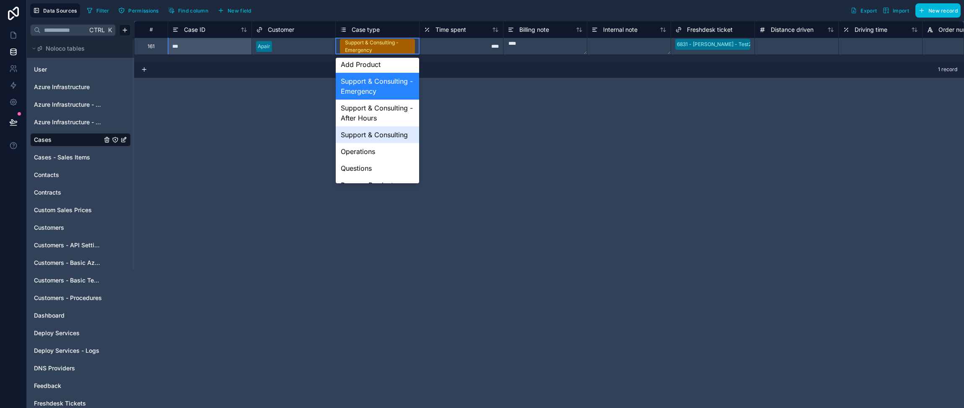
click at [369, 143] on div "Support & Consulting" at bounding box center [377, 135] width 83 height 17
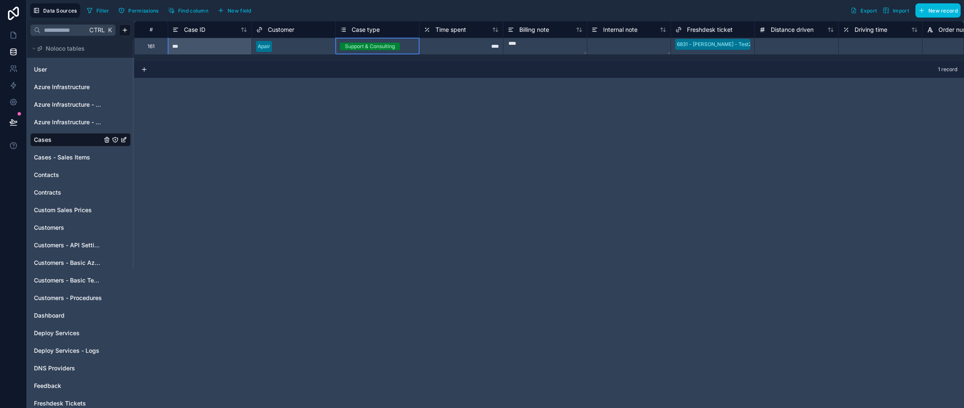
scroll to position [0, 0]
click at [295, 129] on div "# Case ID Customer Case type Time spent Billing note Internal note Freshdesk ti…" at bounding box center [549, 215] width 830 height 388
click at [596, 148] on div "# Case ID Customer Case type Time spent Billing note Internal note Freshdesk ti…" at bounding box center [549, 215] width 830 height 388
click at [377, 44] on div "Support & Consulting" at bounding box center [370, 47] width 50 height 8
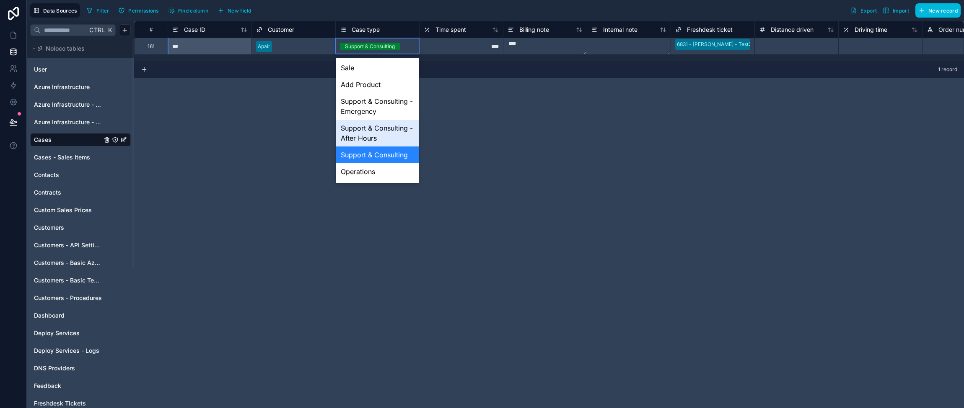
click at [385, 147] on div "Support & Consulting - After Hours" at bounding box center [377, 133] width 83 height 27
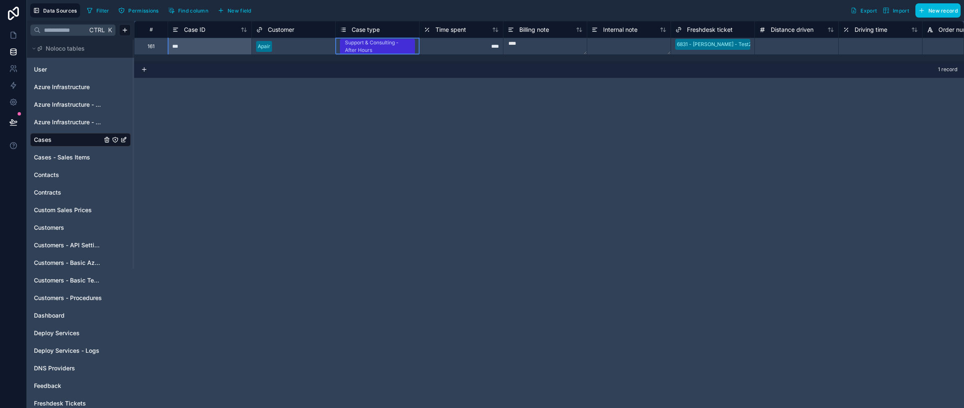
click at [370, 46] on div "Support & Consulting - After Hours" at bounding box center [377, 46] width 65 height 15
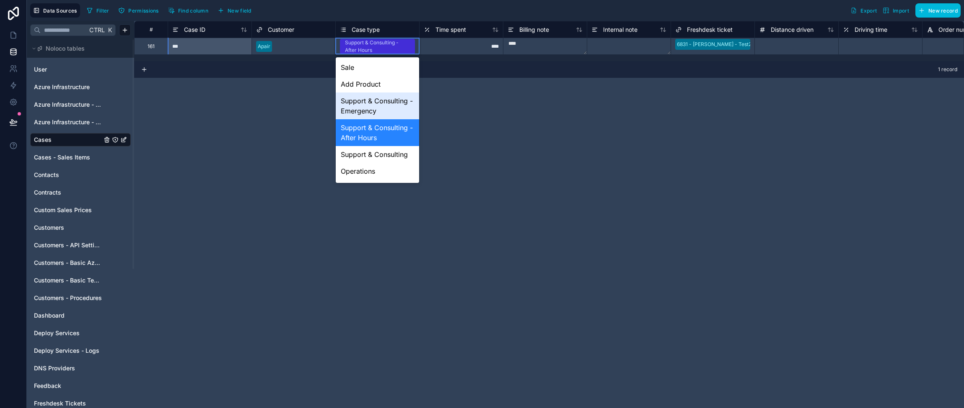
click at [385, 116] on div "Support & Consulting - Emergency" at bounding box center [377, 106] width 83 height 27
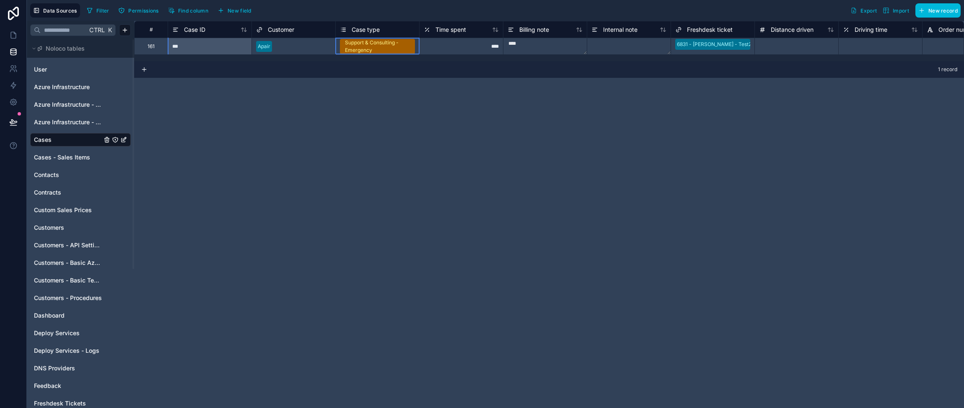
click at [468, 45] on div "****" at bounding box center [461, 46] width 84 height 17
click at [538, 45] on textarea "****" at bounding box center [544, 46] width 83 height 16
click at [606, 43] on textarea at bounding box center [628, 46] width 83 height 16
click at [620, 111] on div "# Case ID Customer Case type Time spent Billing note Internal note Freshdesk ti…" at bounding box center [549, 215] width 830 height 388
click at [765, 29] on span "Distance driven" at bounding box center [791, 30] width 43 height 8
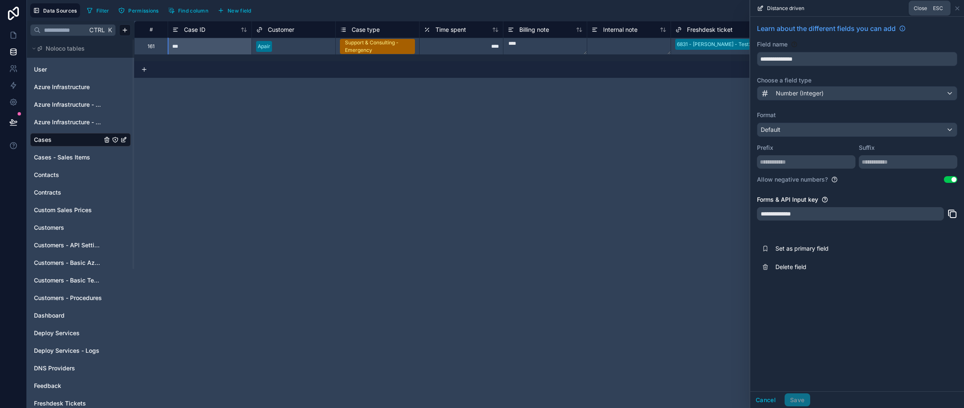
drag, startPoint x: 957, startPoint y: 8, endPoint x: 938, endPoint y: 10, distance: 19.0
click at [765, 8] on icon at bounding box center [957, 8] width 7 height 7
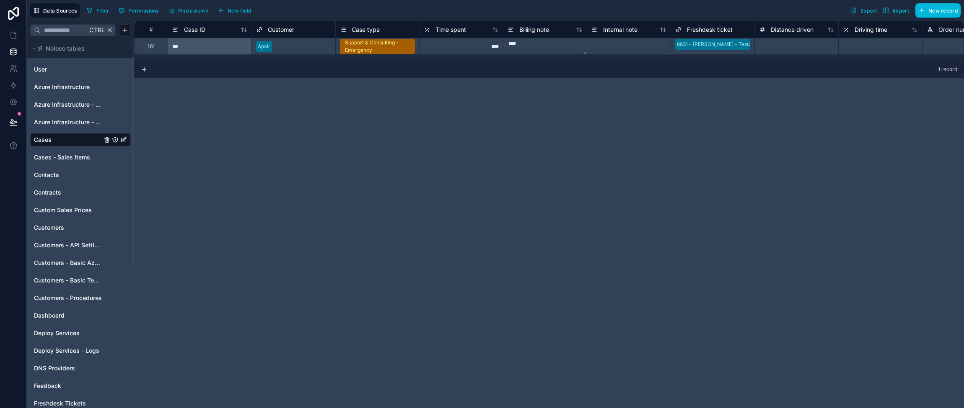
click at [453, 30] on span "Time spent" at bounding box center [450, 30] width 31 height 8
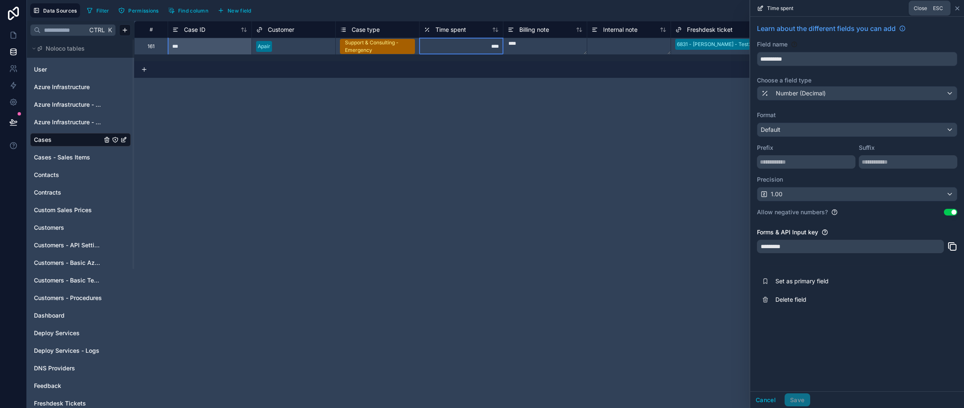
click at [765, 7] on icon at bounding box center [957, 8] width 7 height 7
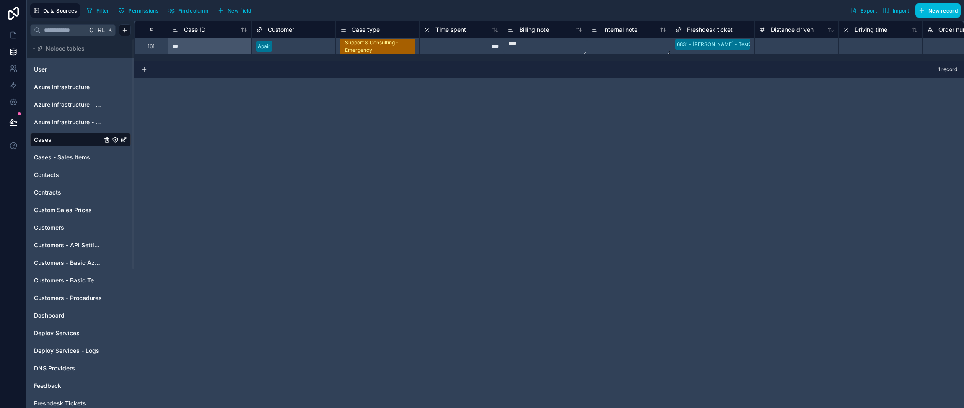
click at [330, 160] on div "# Case ID Customer Case type Time spent Billing note Internal note Freshdesk ti…" at bounding box center [549, 215] width 830 height 388
click at [534, 174] on div "# Case ID Customer Case type Time spent Billing note Internal note Freshdesk ti…" at bounding box center [549, 215] width 830 height 388
click at [212, 45] on div "***" at bounding box center [210, 46] width 84 height 17
drag, startPoint x: 206, startPoint y: 47, endPoint x: 179, endPoint y: 72, distance: 36.8
click at [176, 95] on div "# Case ID Customer Case type Time spent Billing note Internal note Freshdesk ti…" at bounding box center [549, 215] width 830 height 388
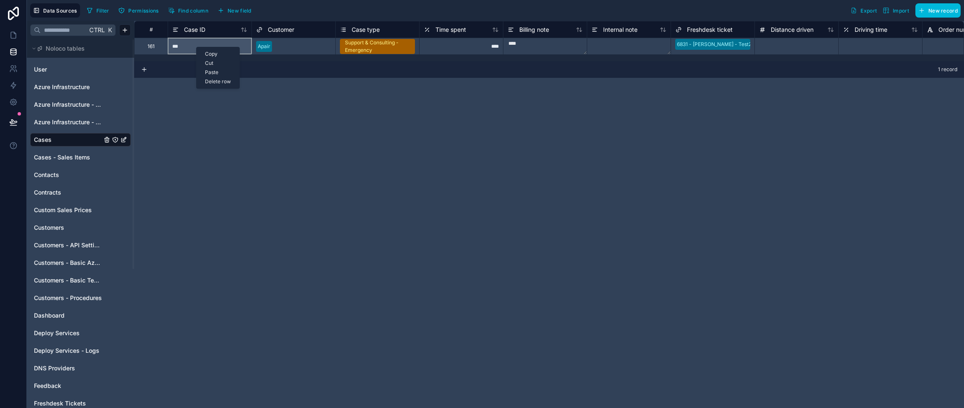
drag, startPoint x: 197, startPoint y: 47, endPoint x: 193, endPoint y: 40, distance: 8.3
click at [187, 43] on div "***" at bounding box center [210, 46] width 84 height 17
click at [306, 81] on div "Delete row" at bounding box center [298, 79] width 43 height 9
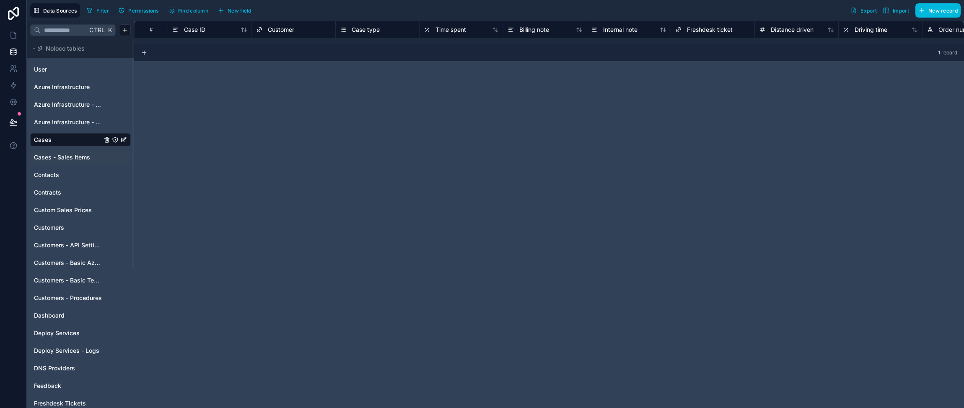
click at [75, 155] on span "Cases - Sales Items" at bounding box center [62, 157] width 56 height 8
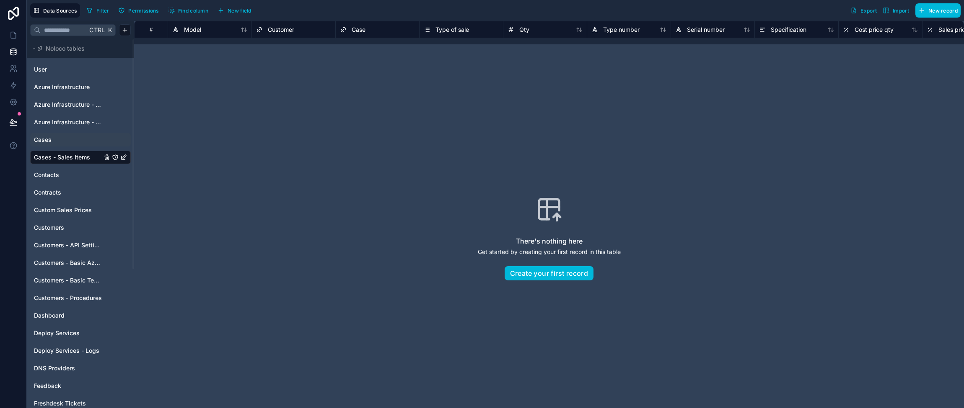
click at [70, 138] on link "Cases" at bounding box center [68, 140] width 68 height 8
click at [592, 134] on div "There's nothing here Get started by creating your first record in this table Cr…" at bounding box center [549, 238] width 776 height 334
drag, startPoint x: 71, startPoint y: 156, endPoint x: 67, endPoint y: 145, distance: 11.3
click at [71, 156] on span "Cases - Sales Items" at bounding box center [62, 157] width 56 height 8
click at [64, 140] on link "Cases" at bounding box center [68, 140] width 68 height 8
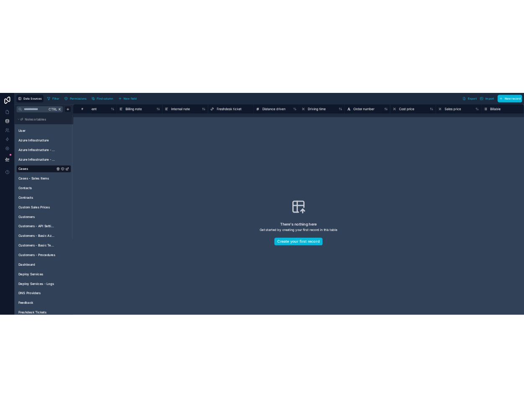
scroll to position [0, 300]
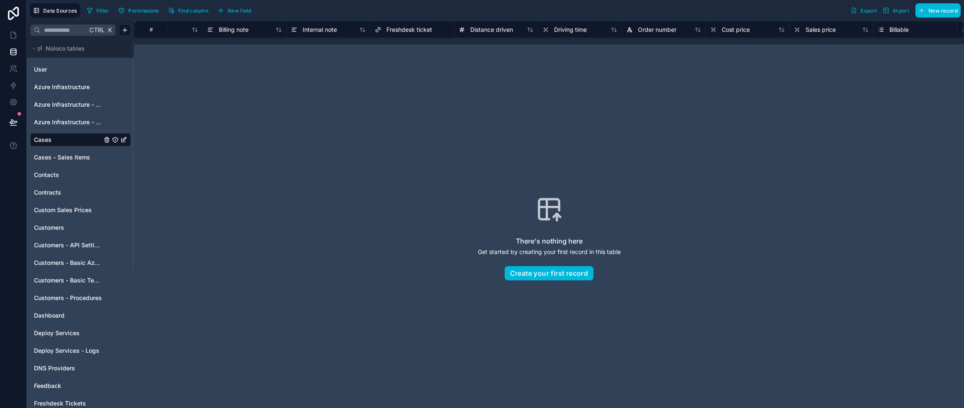
click at [558, 31] on span "Driving time" at bounding box center [570, 30] width 33 height 8
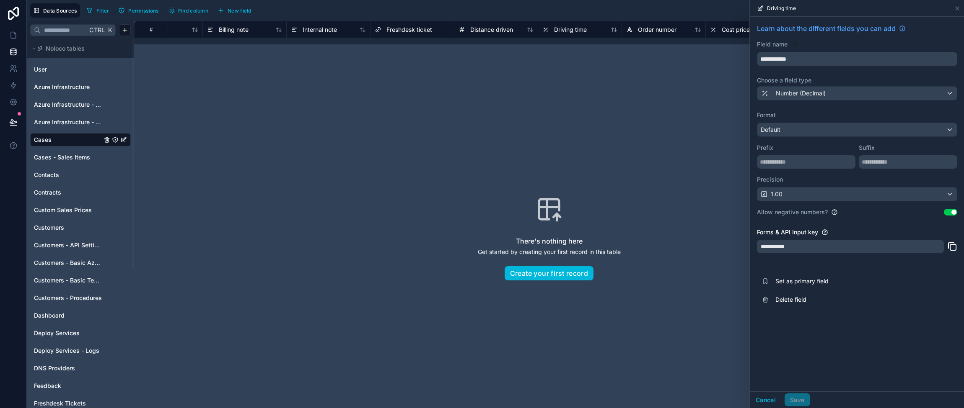
click at [478, 27] on span "Distance driven" at bounding box center [491, 30] width 43 height 8
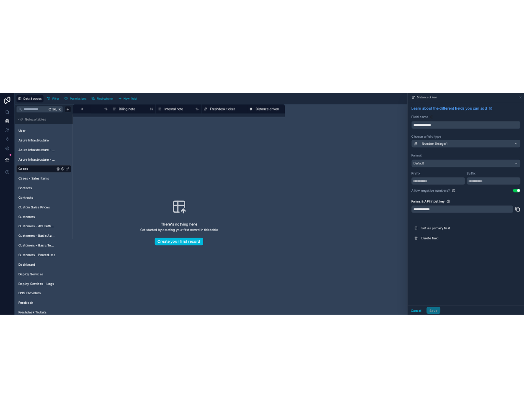
scroll to position [0, 315]
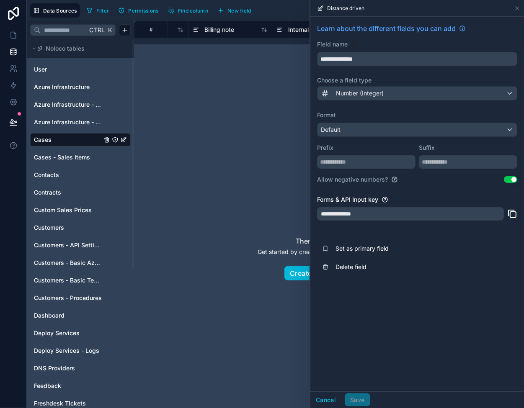
click at [245, 121] on div "There's nothing here Get started by creating your first record in this table Cr…" at bounding box center [329, 238] width 336 height 334
click at [516, 8] on icon at bounding box center [517, 8] width 7 height 7
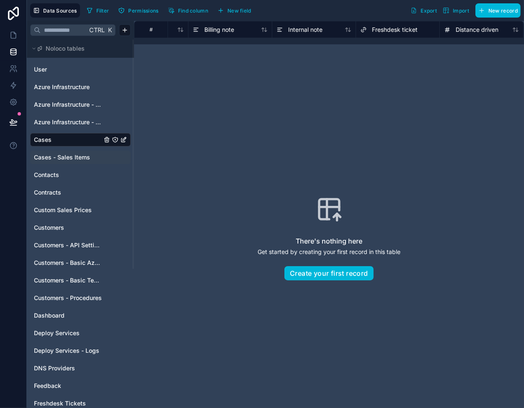
click at [55, 159] on span "Cases - Sales Items" at bounding box center [62, 157] width 56 height 8
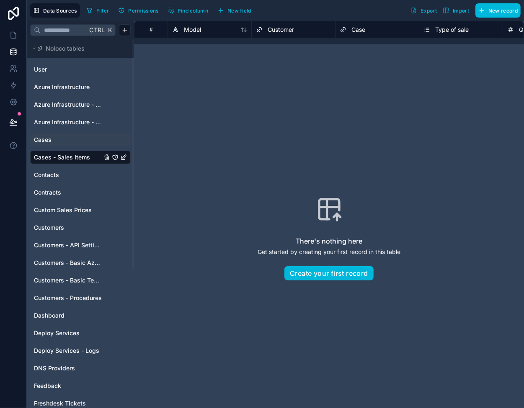
click at [43, 140] on span "Cases" at bounding box center [43, 140] width 18 height 8
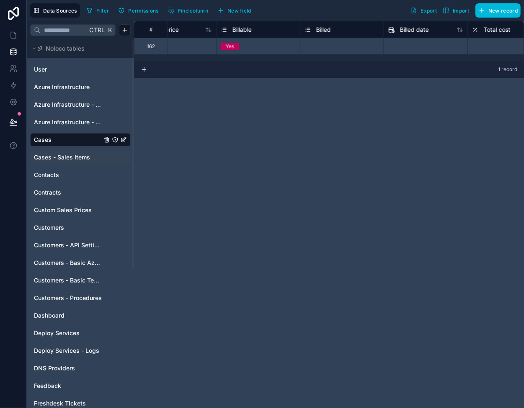
scroll to position [0, 922]
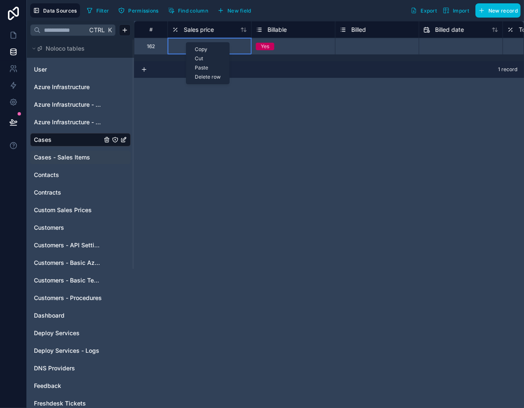
click at [203, 75] on div "Delete row" at bounding box center [207, 76] width 43 height 9
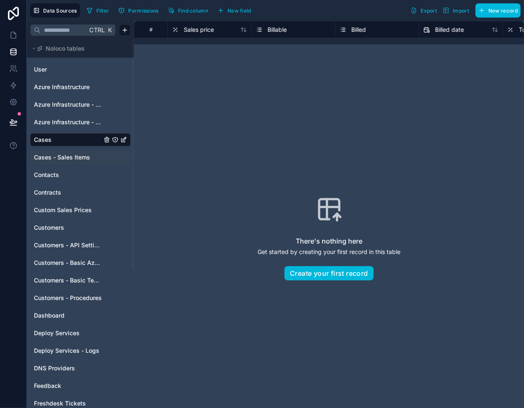
click at [52, 154] on span "Cases - Sales Items" at bounding box center [62, 157] width 56 height 8
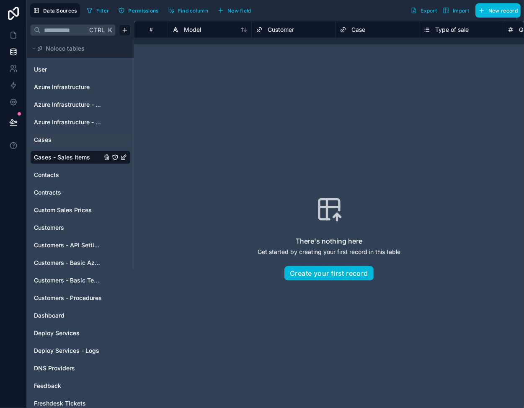
click at [61, 139] on link "Cases" at bounding box center [68, 140] width 68 height 8
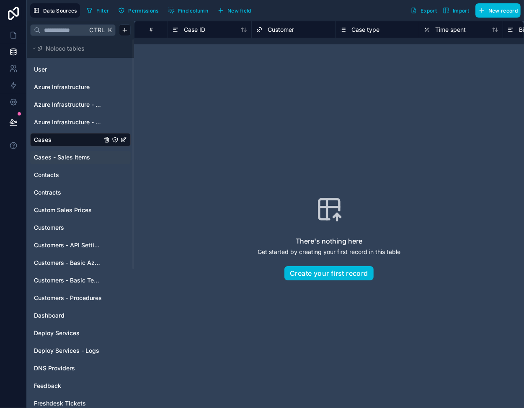
click at [55, 155] on span "Cases - Sales Items" at bounding box center [62, 157] width 56 height 8
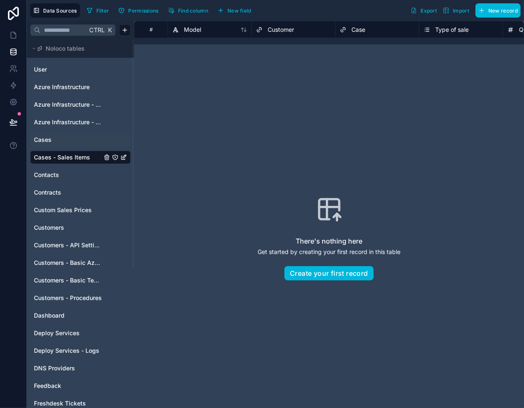
click at [60, 137] on link "Cases" at bounding box center [68, 140] width 68 height 8
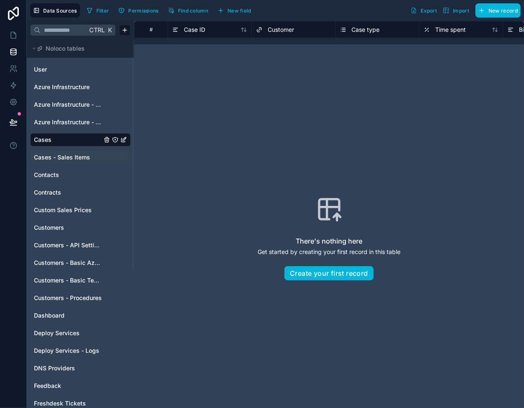
click at [57, 153] on span "Cases - Sales Items" at bounding box center [62, 157] width 56 height 8
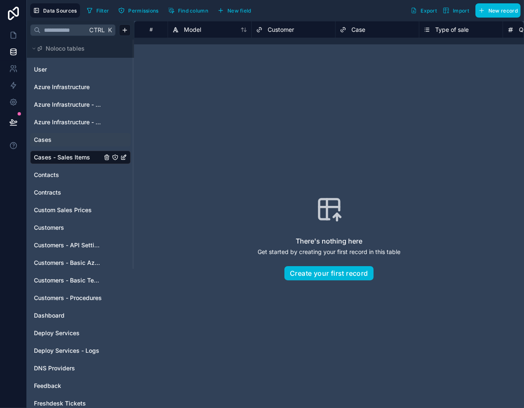
click at [65, 139] on link "Cases" at bounding box center [68, 140] width 68 height 8
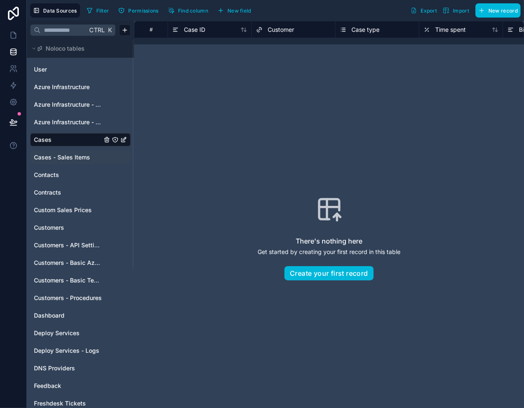
click at [61, 156] on span "Cases - Sales Items" at bounding box center [62, 157] width 56 height 8
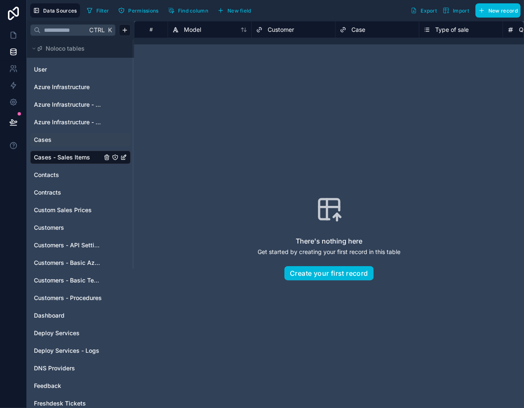
click at [68, 139] on link "Cases" at bounding box center [68, 140] width 68 height 8
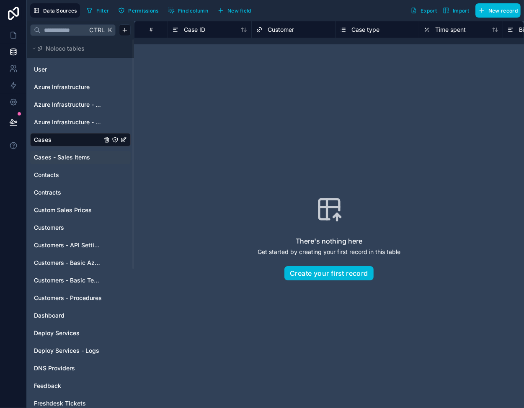
click at [59, 163] on div "Cases - Sales Items" at bounding box center [80, 157] width 101 height 13
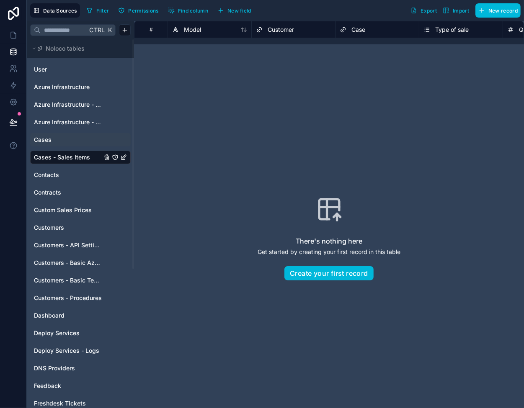
click at [59, 135] on div "Cases" at bounding box center [80, 139] width 101 height 13
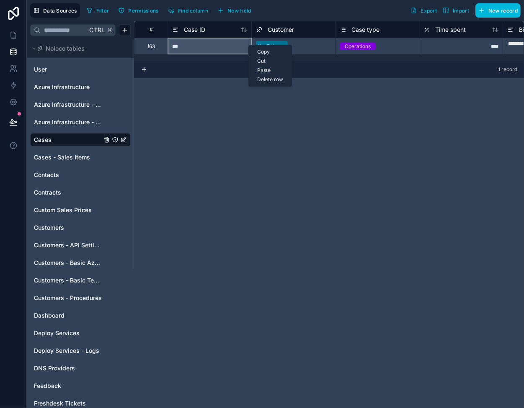
drag, startPoint x: 248, startPoint y: 45, endPoint x: 204, endPoint y: 51, distance: 44.8
click at [224, 83] on div "Delete row" at bounding box center [225, 83] width 43 height 9
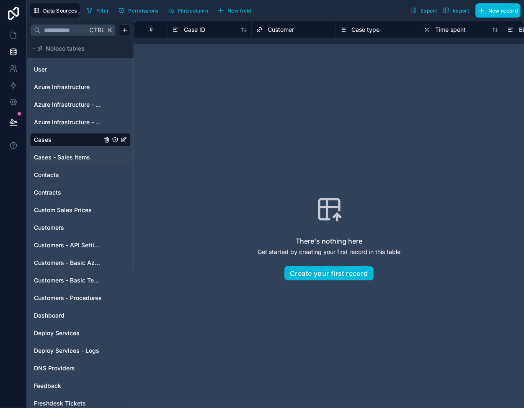
drag, startPoint x: 54, startPoint y: 157, endPoint x: 54, endPoint y: 150, distance: 6.8
click at [54, 157] on span "Cases - Sales Items" at bounding box center [62, 157] width 56 height 8
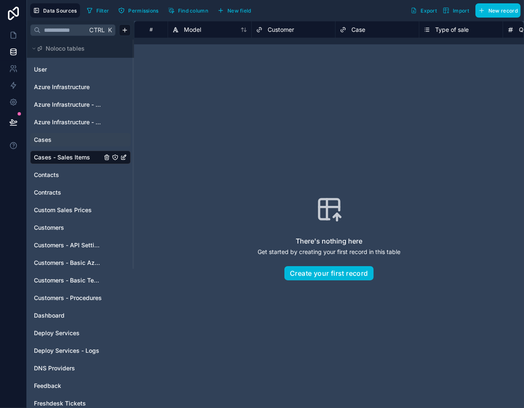
click at [55, 141] on link "Cases" at bounding box center [68, 140] width 68 height 8
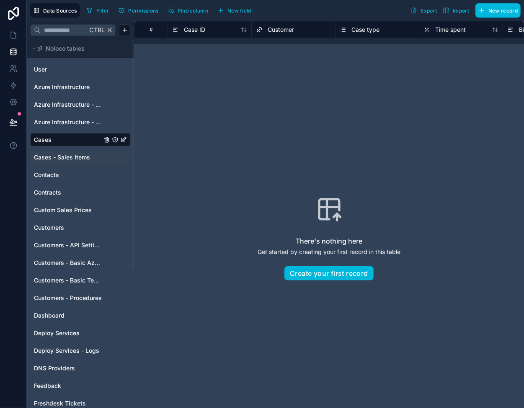
click at [53, 157] on span "Cases - Sales Items" at bounding box center [62, 157] width 56 height 8
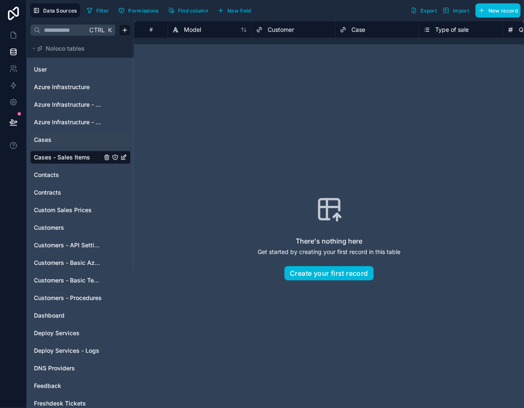
click at [62, 138] on link "Cases" at bounding box center [68, 140] width 68 height 8
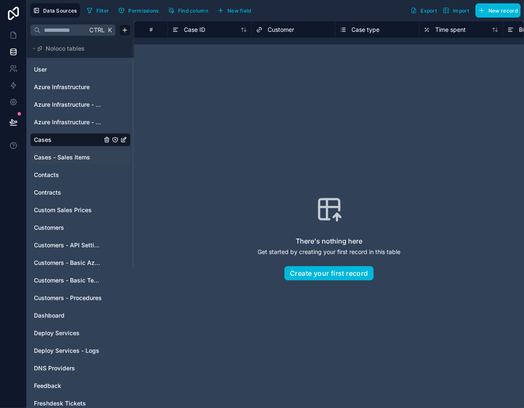
click at [62, 156] on span "Cases - Sales Items" at bounding box center [62, 157] width 56 height 8
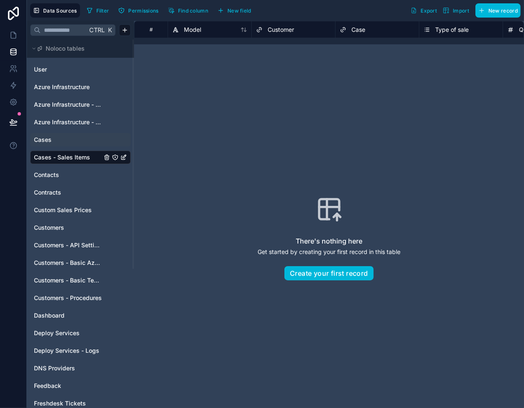
click at [60, 137] on link "Cases" at bounding box center [68, 140] width 68 height 8
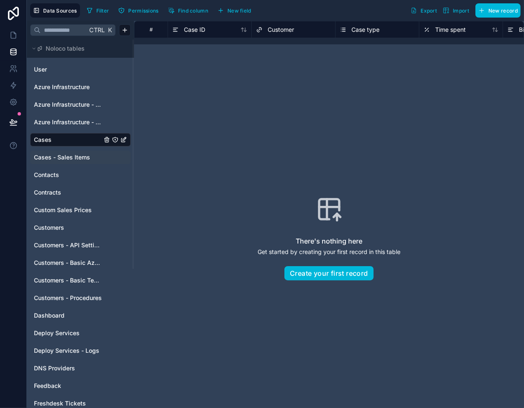
click at [59, 155] on span "Cases - Sales Items" at bounding box center [62, 157] width 56 height 8
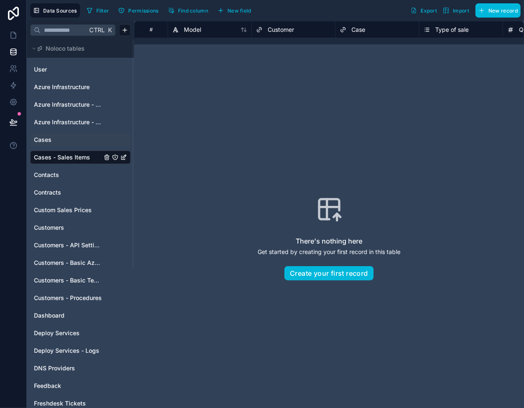
click at [62, 137] on link "Cases" at bounding box center [68, 140] width 68 height 8
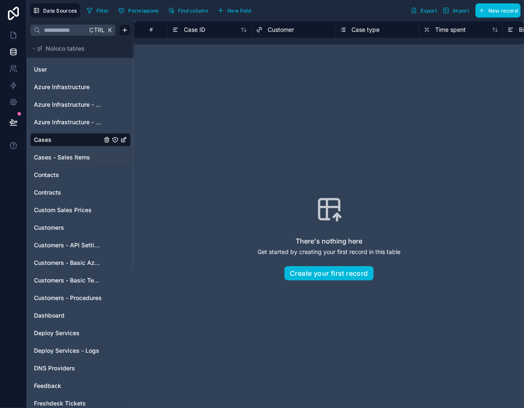
click at [60, 155] on span "Cases - Sales Items" at bounding box center [62, 157] width 56 height 8
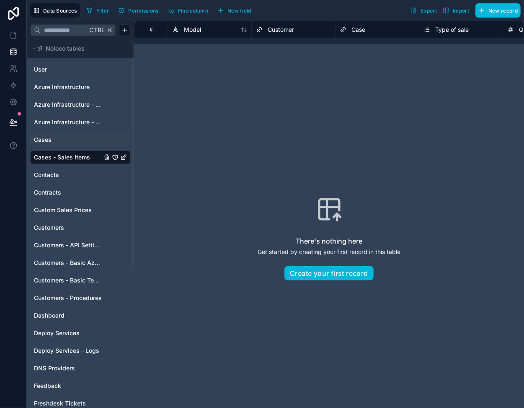
click at [58, 137] on link "Cases" at bounding box center [68, 140] width 68 height 8
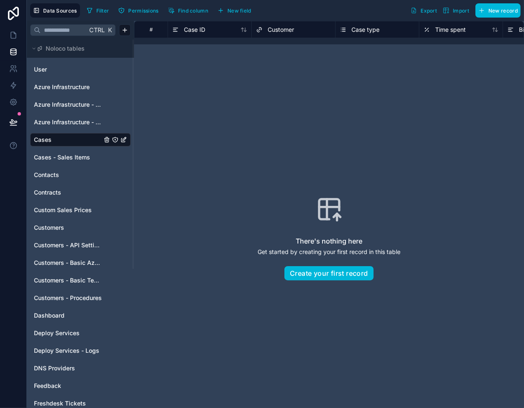
click at [61, 160] on span "Cases - Sales Items" at bounding box center [62, 157] width 56 height 8
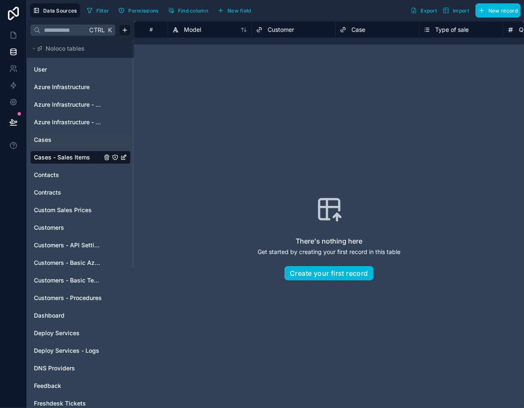
click at [71, 136] on link "Cases" at bounding box center [68, 140] width 68 height 8
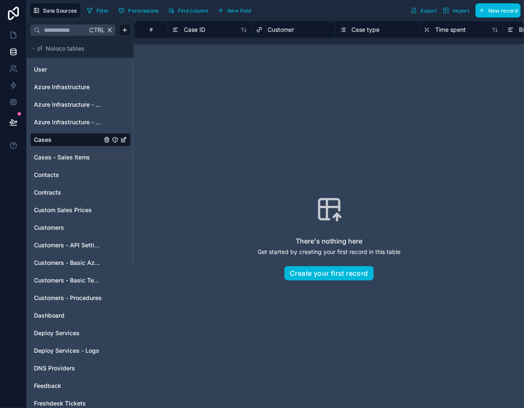
click at [62, 153] on span "Cases - Sales Items" at bounding box center [62, 157] width 56 height 8
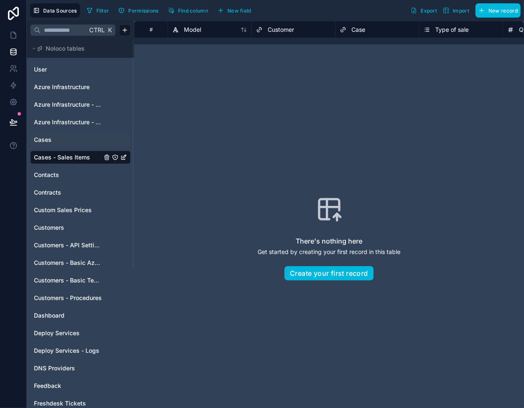
click at [63, 138] on link "Cases" at bounding box center [68, 140] width 68 height 8
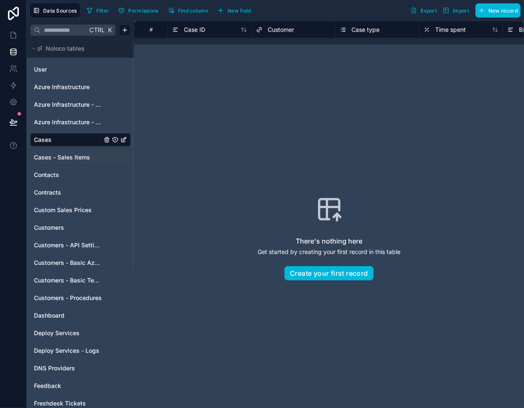
click at [75, 154] on span "Cases - Sales Items" at bounding box center [62, 157] width 56 height 8
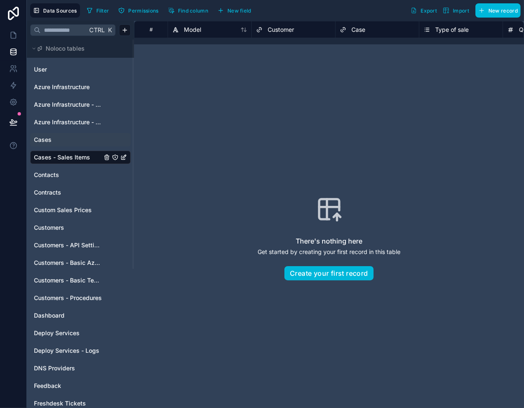
click at [67, 138] on link "Cases" at bounding box center [68, 140] width 68 height 8
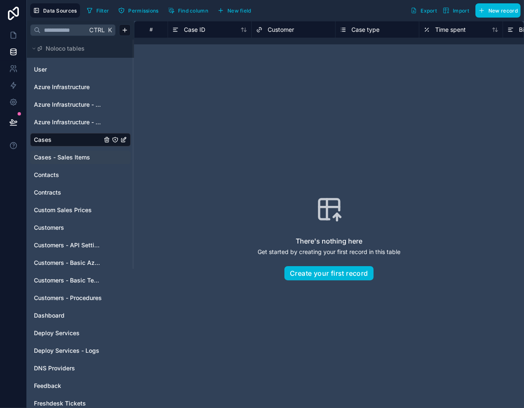
drag, startPoint x: 236, startPoint y: 182, endPoint x: 220, endPoint y: 182, distance: 16.3
click at [236, 182] on div "There's nothing here Get started by creating your first record in this table Cr…" at bounding box center [329, 238] width 336 height 334
click at [66, 154] on span "Cases - Sales Items" at bounding box center [62, 157] width 56 height 8
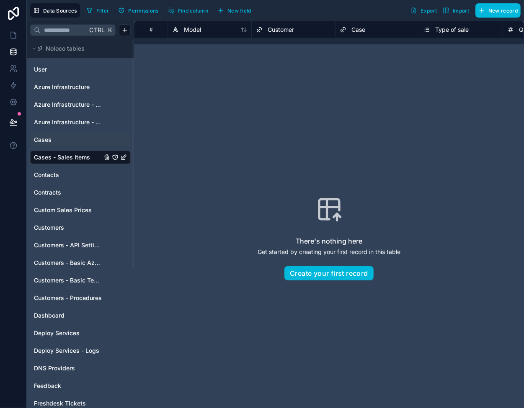
click at [57, 139] on link "Cases" at bounding box center [68, 140] width 68 height 8
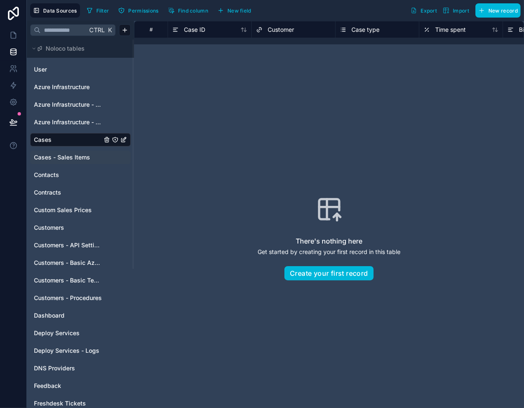
click at [57, 157] on span "Cases - Sales Items" at bounding box center [62, 157] width 56 height 8
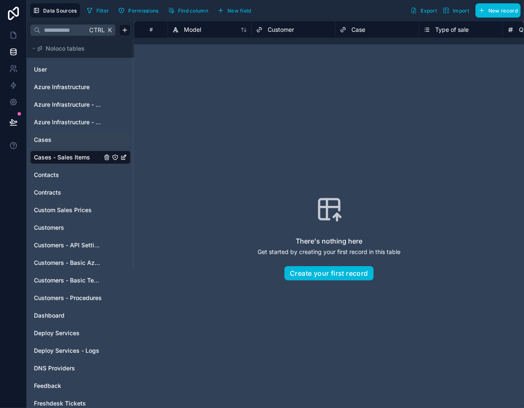
click at [58, 140] on link "Cases" at bounding box center [68, 140] width 68 height 8
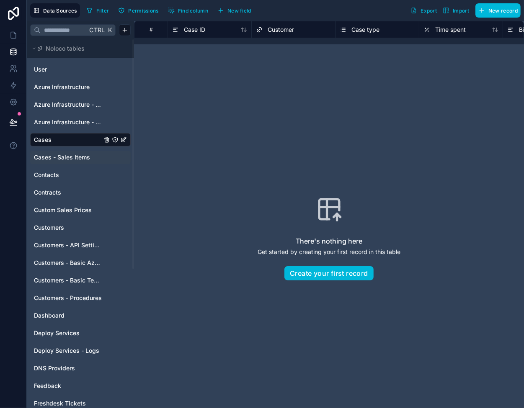
click at [57, 155] on span "Cases - Sales Items" at bounding box center [62, 157] width 56 height 8
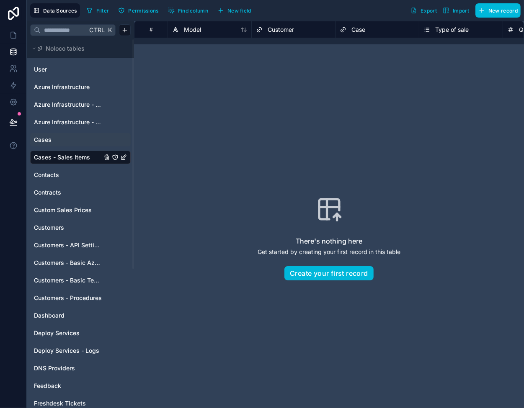
click at [62, 141] on link "Cases" at bounding box center [68, 140] width 68 height 8
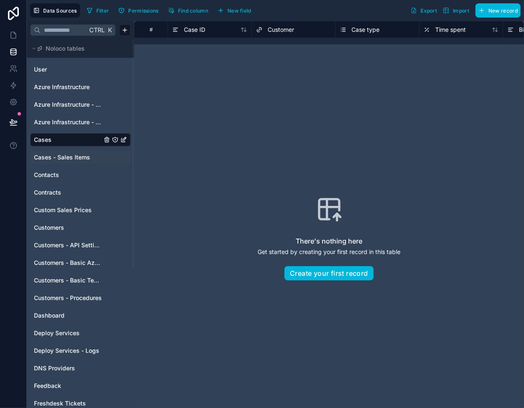
click at [59, 154] on span "Cases - Sales Items" at bounding box center [62, 157] width 56 height 8
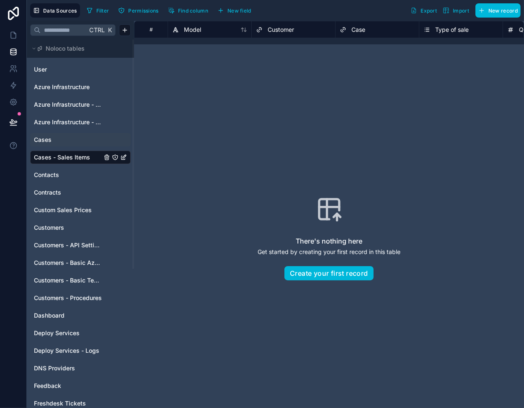
click at [59, 138] on link "Cases" at bounding box center [68, 140] width 68 height 8
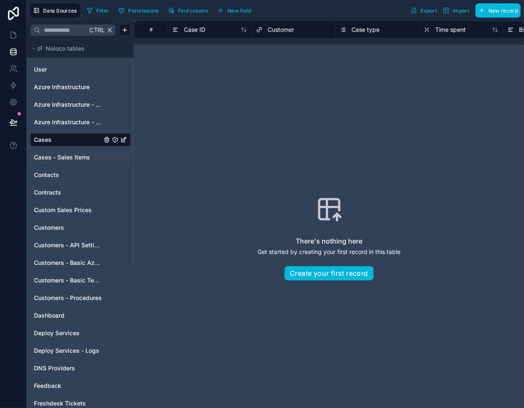
click at [63, 157] on span "Cases - Sales Items" at bounding box center [62, 157] width 56 height 8
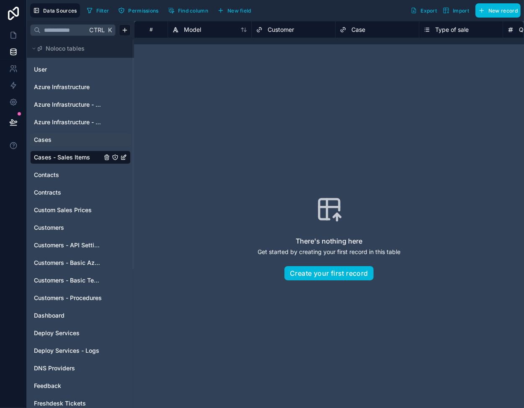
click at [63, 139] on link "Cases" at bounding box center [68, 140] width 68 height 8
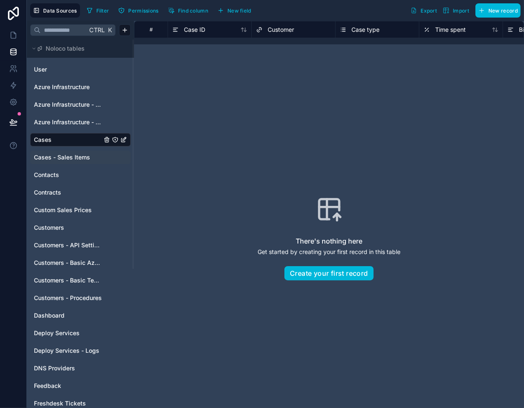
click at [65, 156] on span "Cases - Sales Items" at bounding box center [62, 157] width 56 height 8
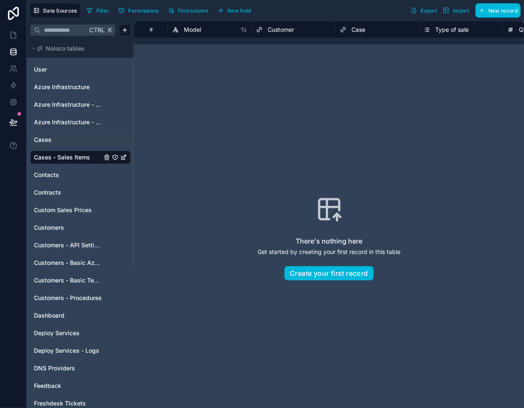
click at [67, 139] on link "Cases" at bounding box center [68, 140] width 68 height 8
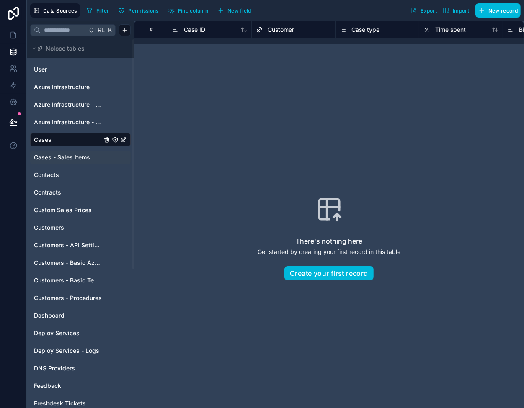
click at [67, 158] on span "Cases - Sales Items" at bounding box center [62, 157] width 56 height 8
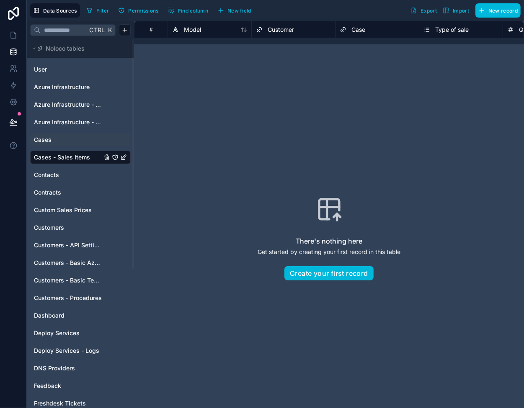
click at [62, 138] on link "Cases" at bounding box center [68, 140] width 68 height 8
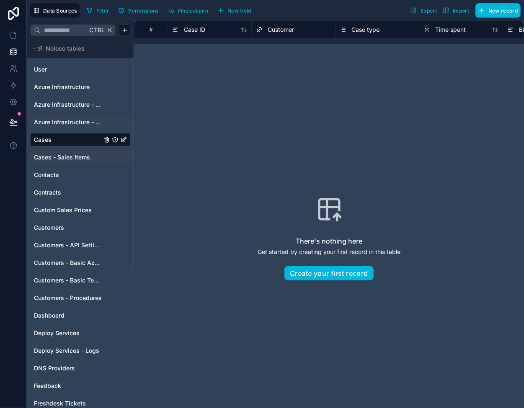
click at [63, 118] on span "Azure Infrastructure - IP Management" at bounding box center [68, 122] width 68 height 8
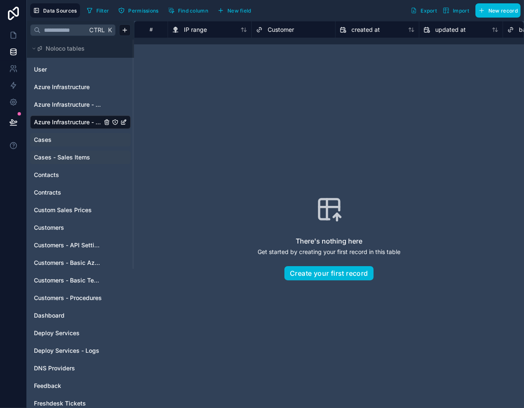
click at [64, 142] on link "Cases" at bounding box center [68, 140] width 68 height 8
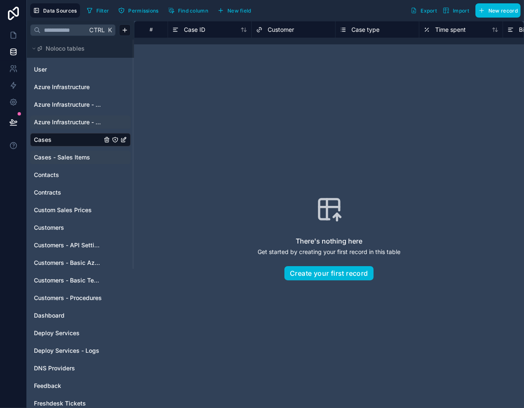
click at [365, 26] on span "Case type" at bounding box center [366, 30] width 28 height 8
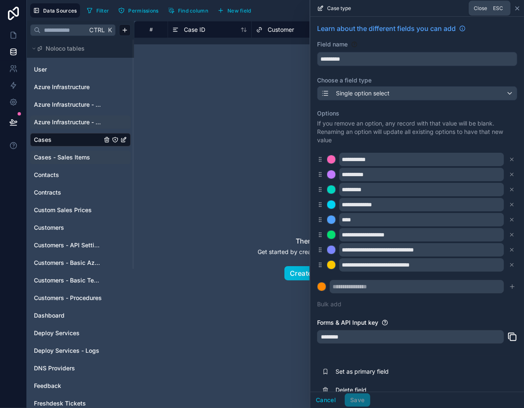
click at [518, 8] on icon at bounding box center [517, 8] width 7 height 7
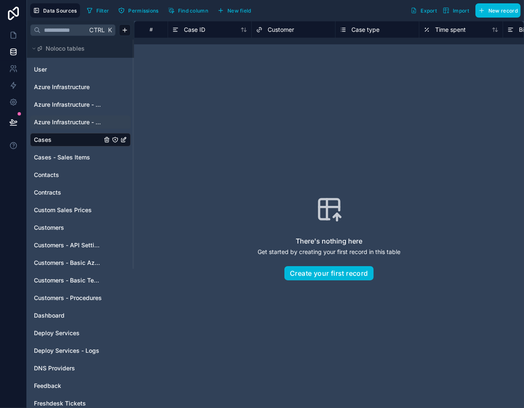
drag, startPoint x: 80, startPoint y: 155, endPoint x: 76, endPoint y: 145, distance: 11.1
click at [80, 155] on span "Cases - Sales Items" at bounding box center [62, 157] width 56 height 8
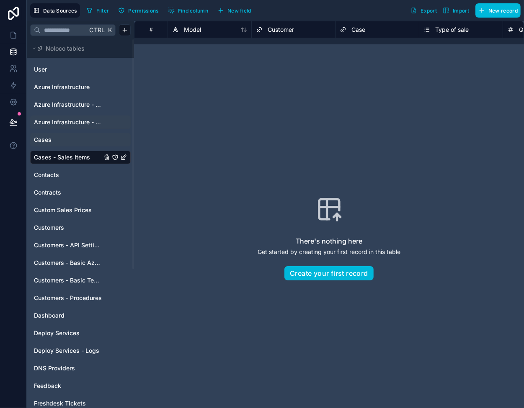
click at [72, 138] on link "Cases" at bounding box center [68, 140] width 68 height 8
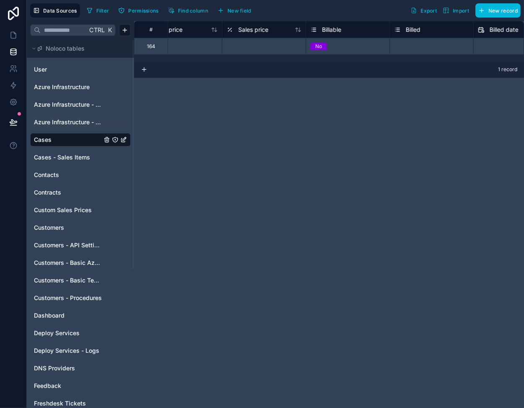
scroll to position [0, 888]
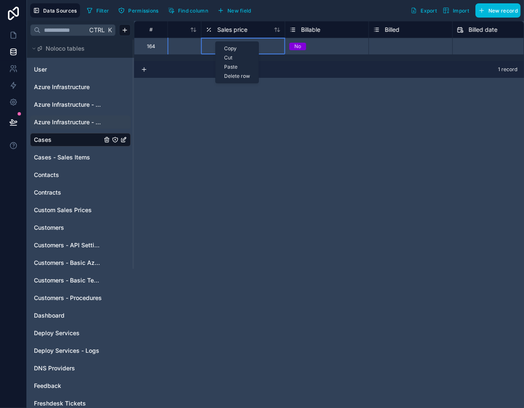
click at [230, 76] on div "Delete row" at bounding box center [237, 76] width 43 height 9
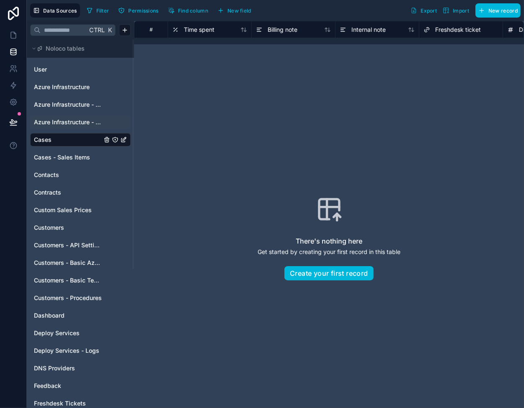
scroll to position [0, 0]
click at [51, 155] on span "Cases - Sales Items" at bounding box center [62, 157] width 56 height 8
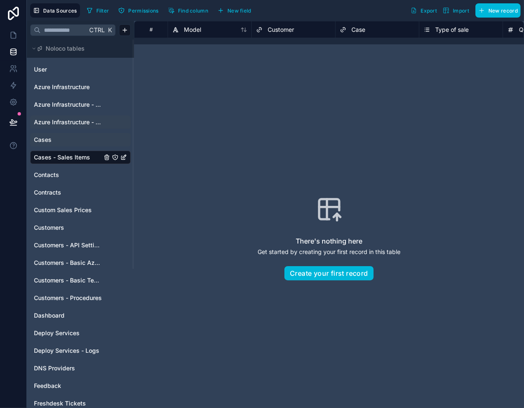
click at [64, 136] on link "Cases" at bounding box center [68, 140] width 68 height 8
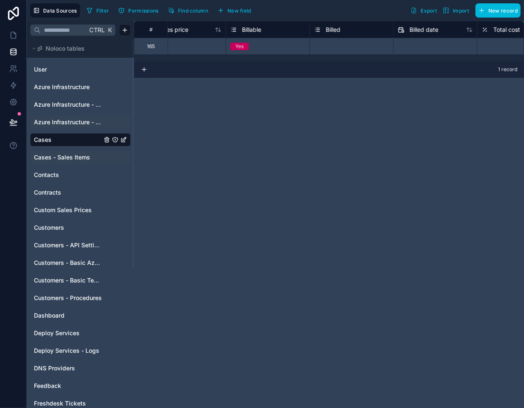
scroll to position [0, 922]
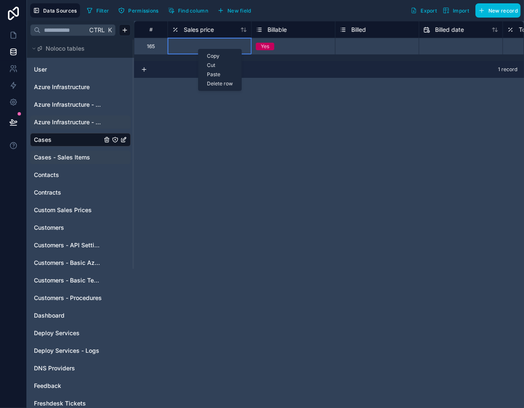
drag, startPoint x: 199, startPoint y: 48, endPoint x: 320, endPoint y: 41, distance: 120.9
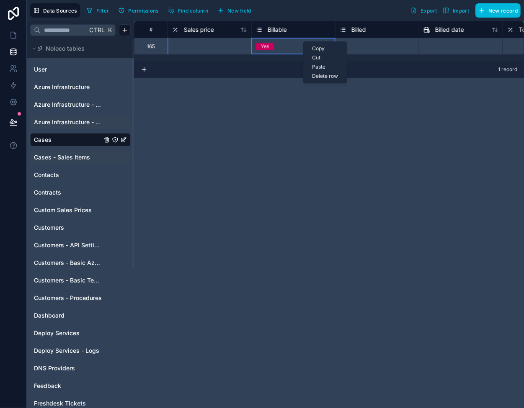
drag, startPoint x: 303, startPoint y: 41, endPoint x: 293, endPoint y: 50, distance: 13.4
click at [321, 84] on div "Delete row" at bounding box center [314, 84] width 43 height 9
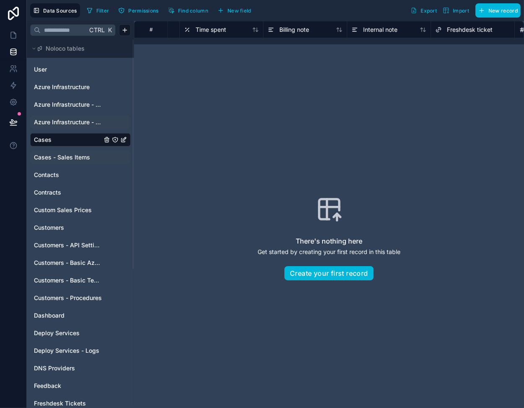
scroll to position [0, 0]
click at [71, 157] on span "Cases - Sales Items" at bounding box center [62, 157] width 56 height 8
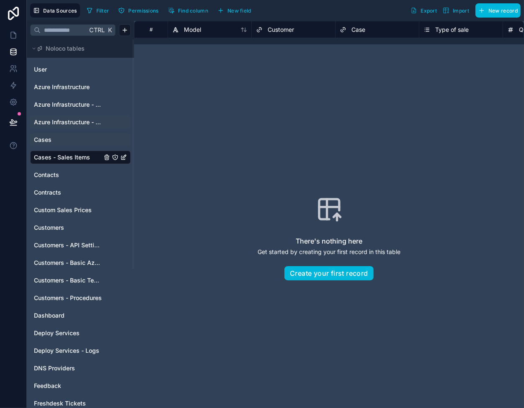
click at [66, 136] on link "Cases" at bounding box center [68, 140] width 68 height 8
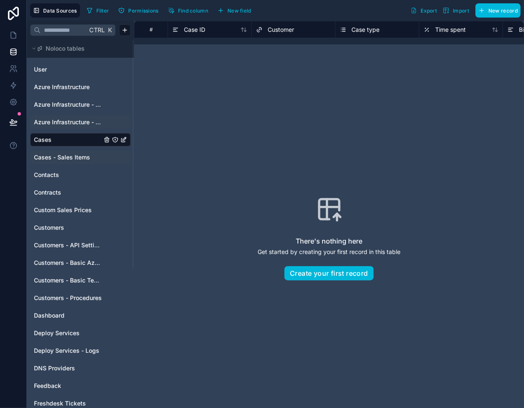
click at [57, 155] on span "Cases - Sales Items" at bounding box center [62, 157] width 56 height 8
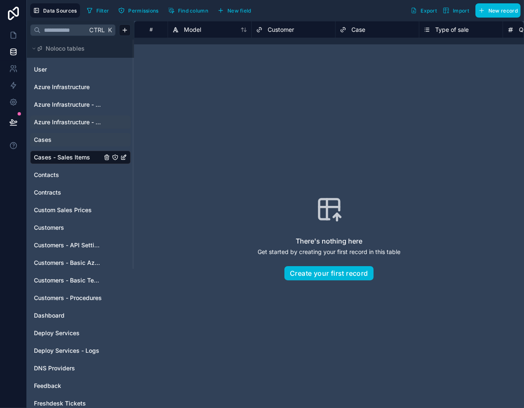
click at [59, 138] on link "Cases" at bounding box center [68, 140] width 68 height 8
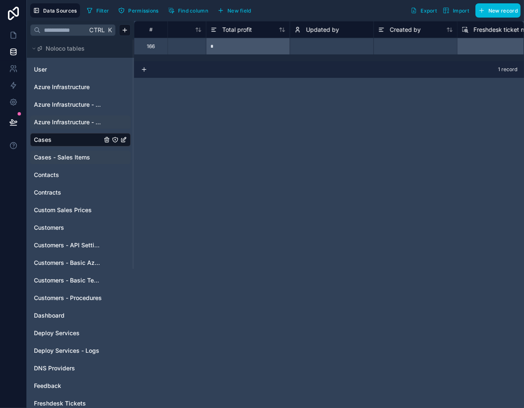
scroll to position [0, 1341]
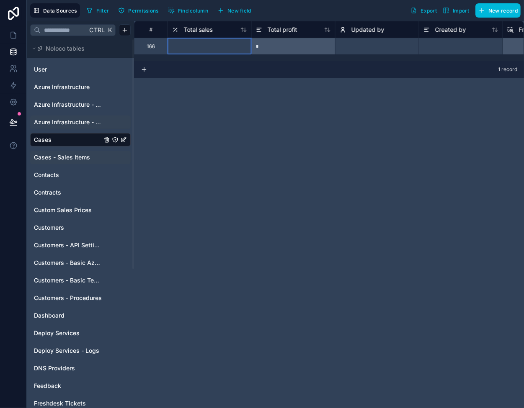
drag, startPoint x: 183, startPoint y: 44, endPoint x: 370, endPoint y: 36, distance: 187.5
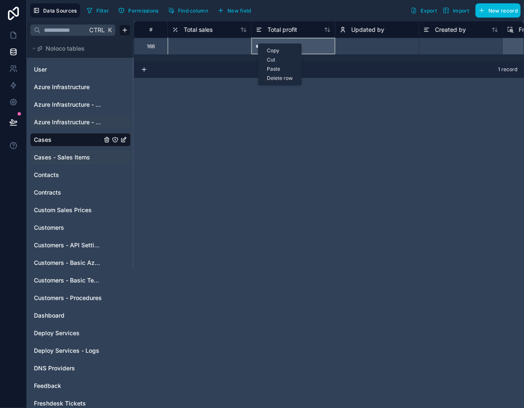
drag, startPoint x: 258, startPoint y: 44, endPoint x: 213, endPoint y: 49, distance: 45.1
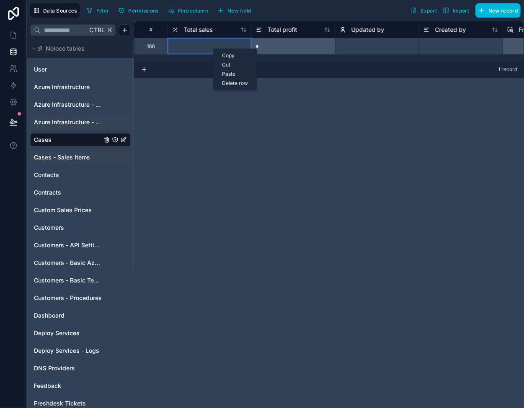
drag, startPoint x: 213, startPoint y: 49, endPoint x: 196, endPoint y: 49, distance: 17.6
click at [195, 50] on div at bounding box center [210, 46] width 84 height 17
click at [213, 78] on div "Delete row" at bounding box center [220, 77] width 43 height 9
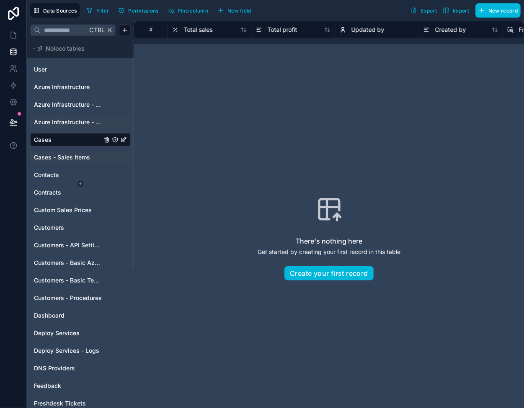
click at [80, 184] on html "Data Sources Filter Permissions Find column New field Export Import New record …" at bounding box center [262, 204] width 524 height 408
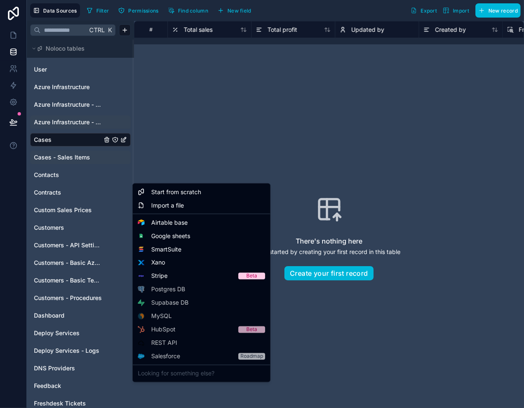
click at [284, 127] on html "Data Sources Filter Permissions Find column New field Export Import New record …" at bounding box center [262, 204] width 524 height 408
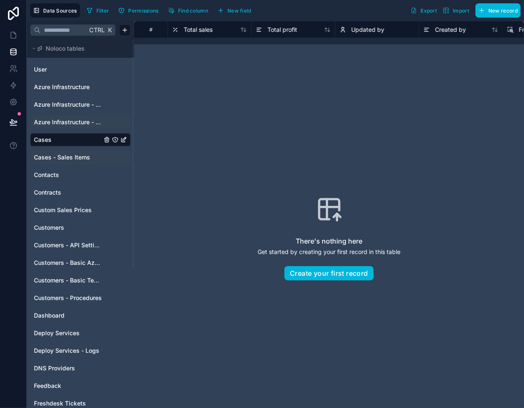
click at [59, 155] on span "Cases - Sales Items" at bounding box center [62, 157] width 56 height 8
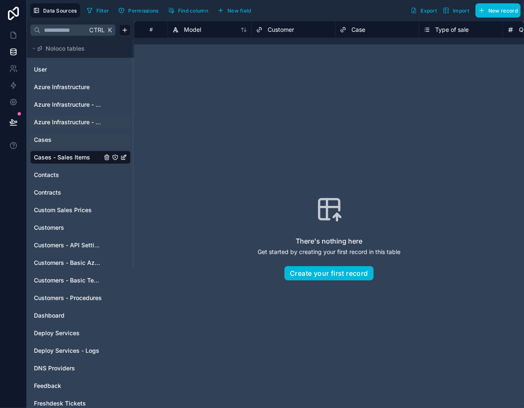
click at [68, 137] on link "Cases" at bounding box center [68, 140] width 68 height 8
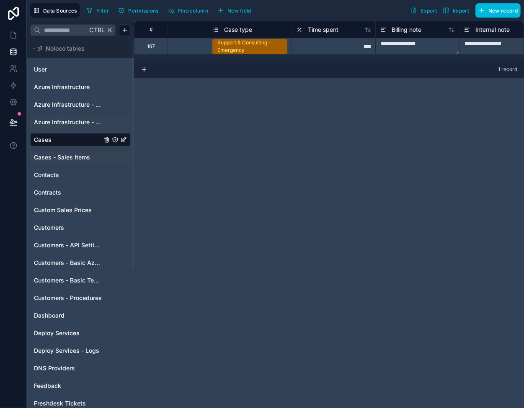
scroll to position [0, 124]
click at [233, 26] on span "Case type" at bounding box center [241, 30] width 28 height 8
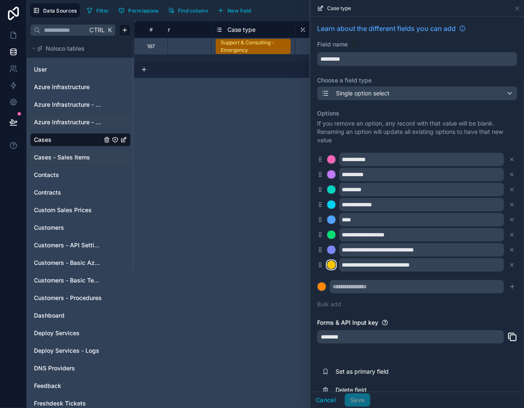
click at [330, 265] on div at bounding box center [331, 265] width 8 height 8
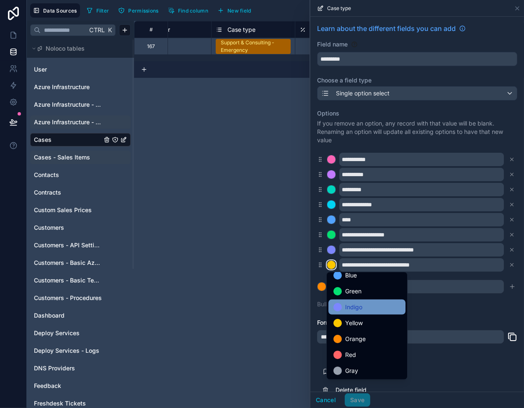
scroll to position [70, 0]
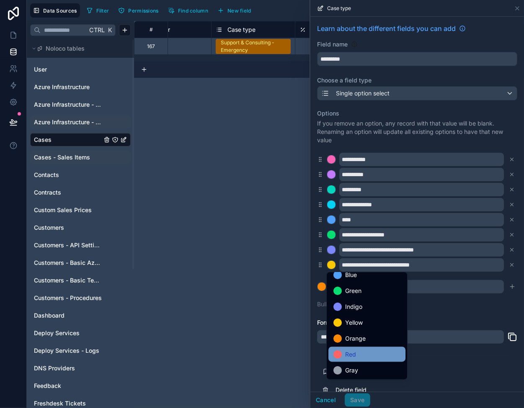
click at [366, 353] on div "Red" at bounding box center [366, 355] width 67 height 10
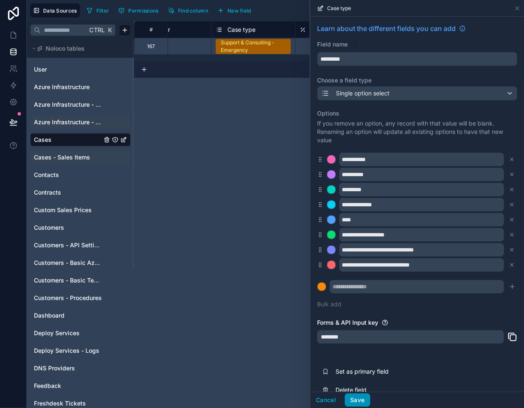
click at [361, 402] on button "Save" at bounding box center [357, 400] width 25 height 13
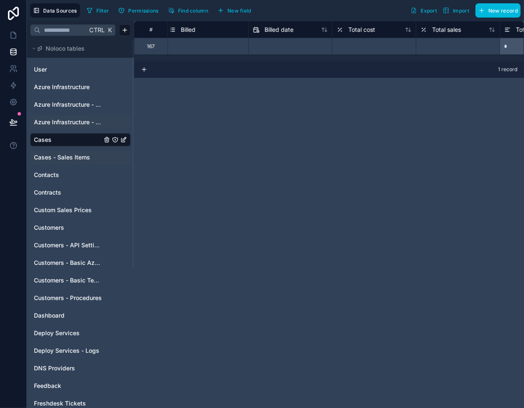
scroll to position [0, 1136]
click at [308, 129] on div "# Billable Billed Billed date Total cost Total sales Total profit Updated by 16…" at bounding box center [329, 215] width 390 height 388
